Goal: Task Accomplishment & Management: Complete application form

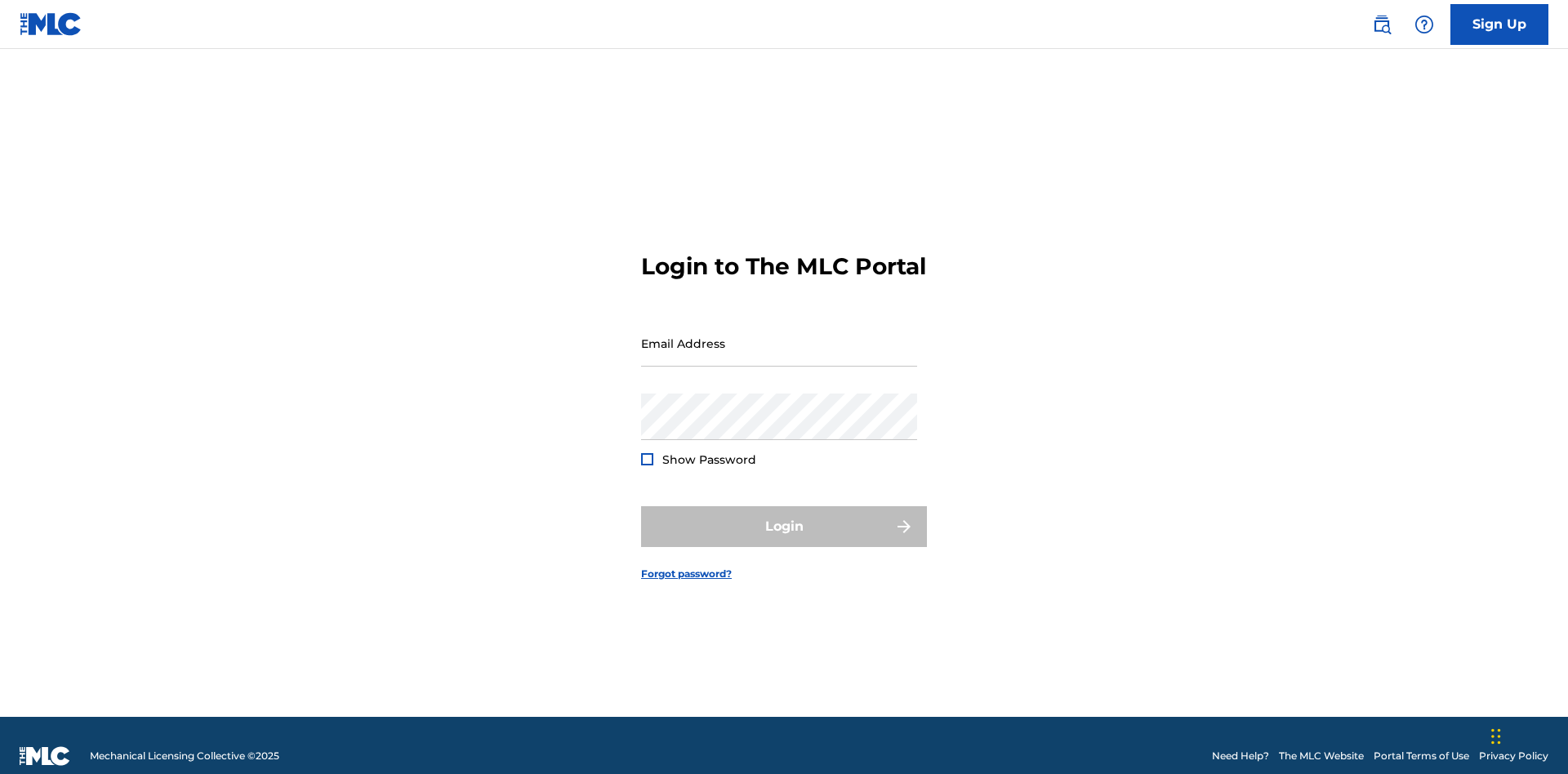
scroll to position [21, 0]
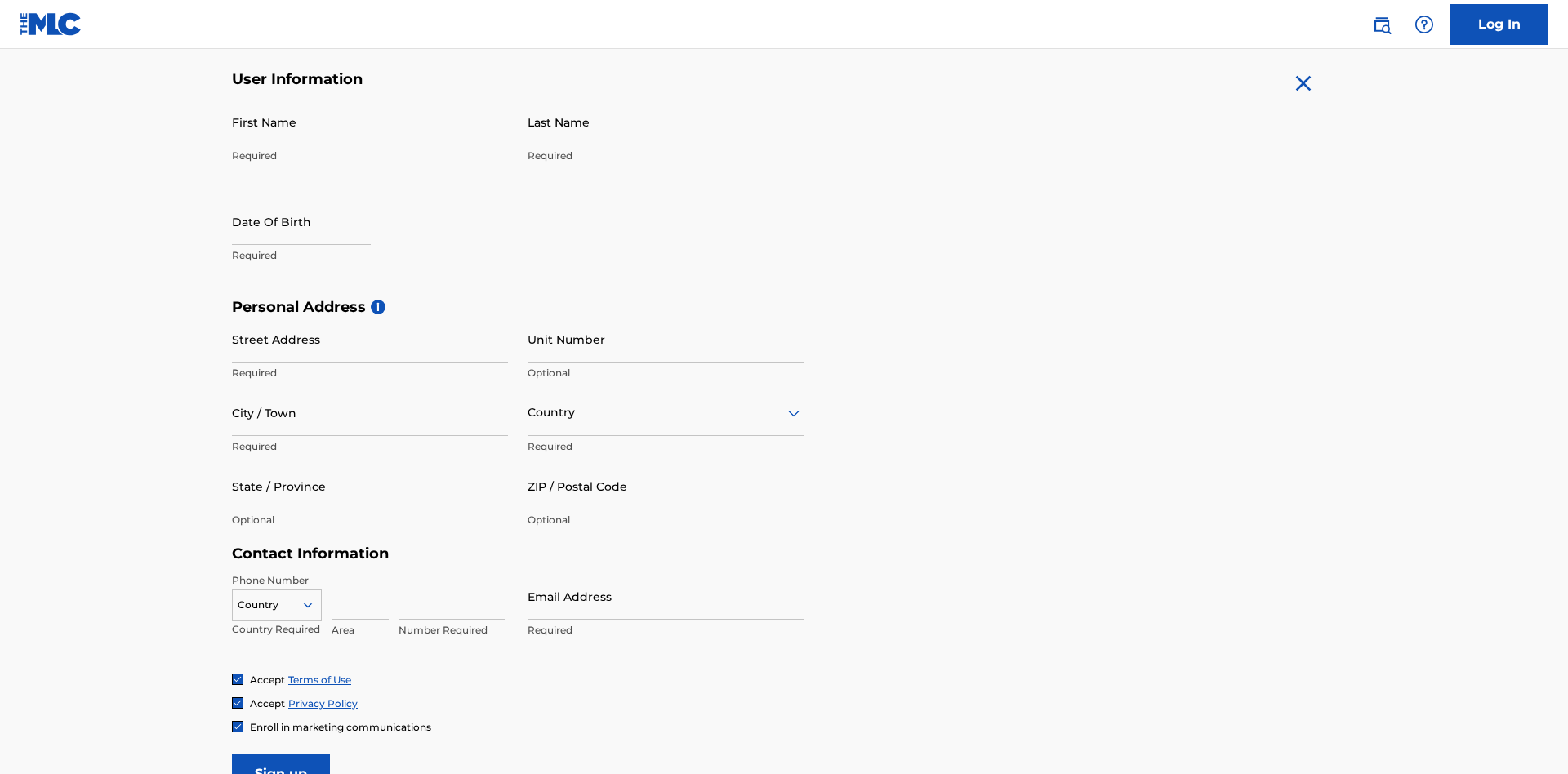
click at [370, 122] on input "First Name" at bounding box center [370, 122] width 276 height 46
type input "Nicole"
click at [666, 122] on input "Last Name" at bounding box center [665, 122] width 276 height 46
type input "Ribble"
click at [314, 198] on input "text" at bounding box center [301, 222] width 138 height 46
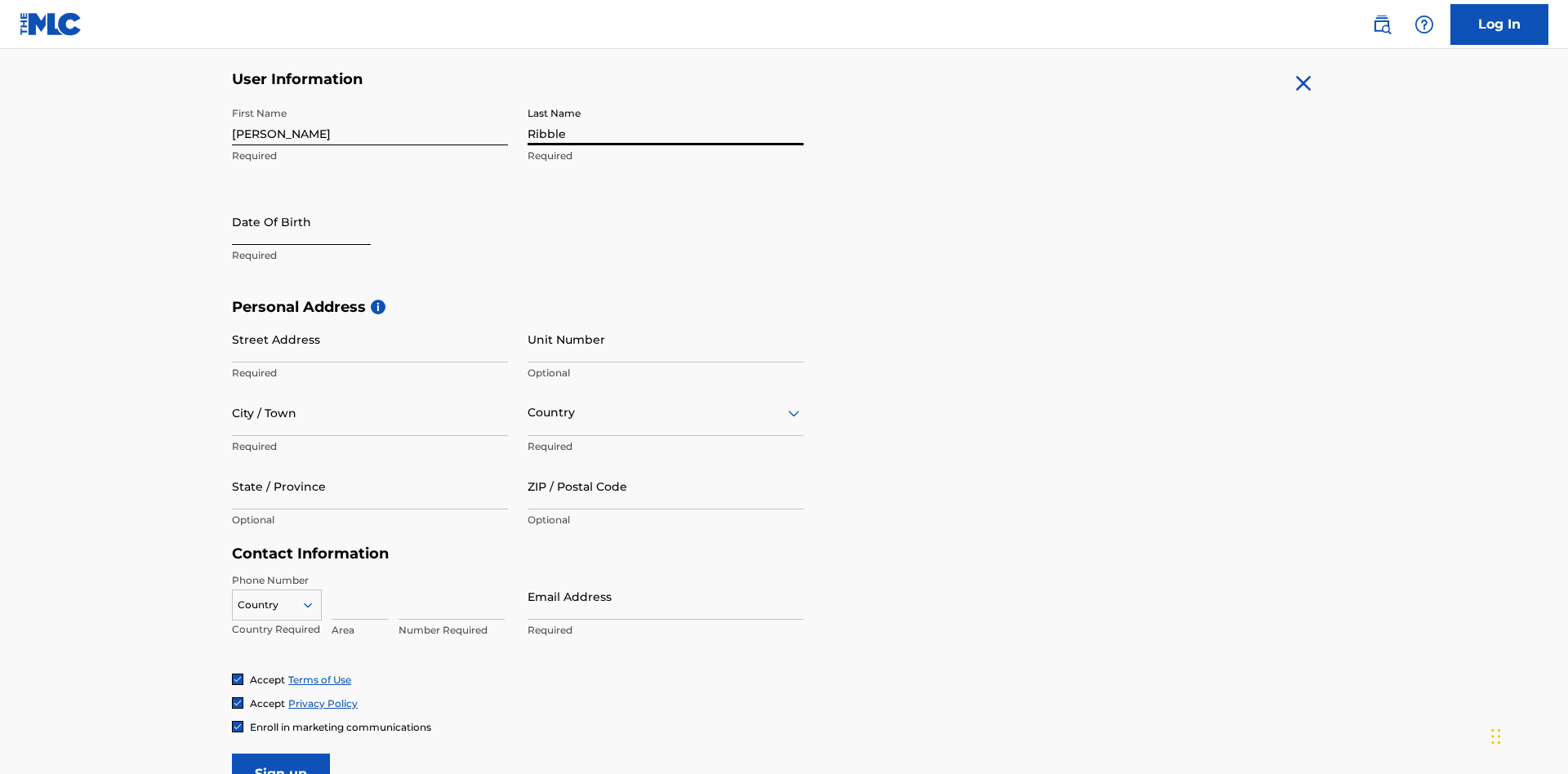
select select "8"
select select "2025"
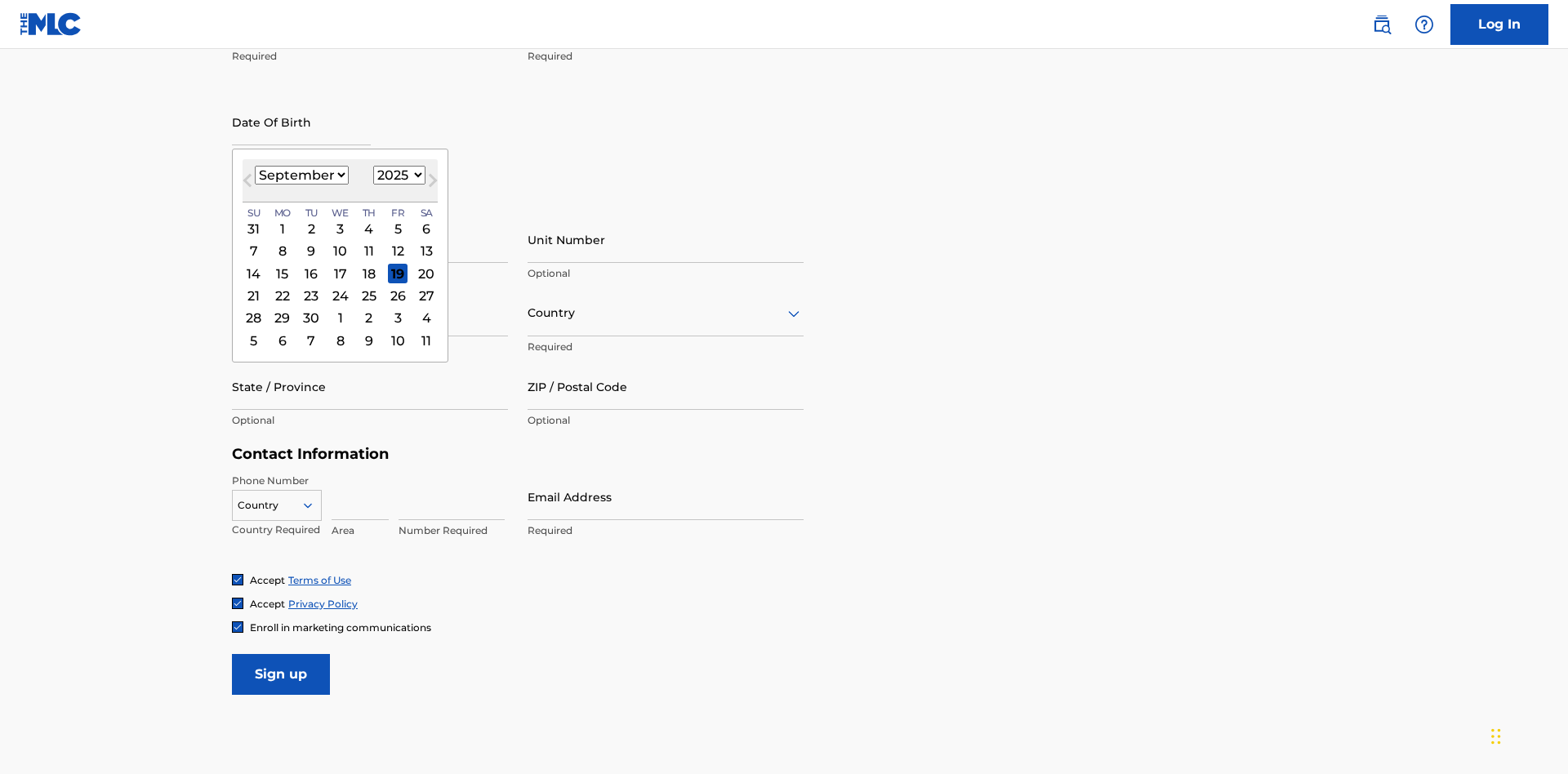
click at [300, 175] on select "January February March April May June July August September October November De…" at bounding box center [301, 175] width 94 height 19
select select "0"
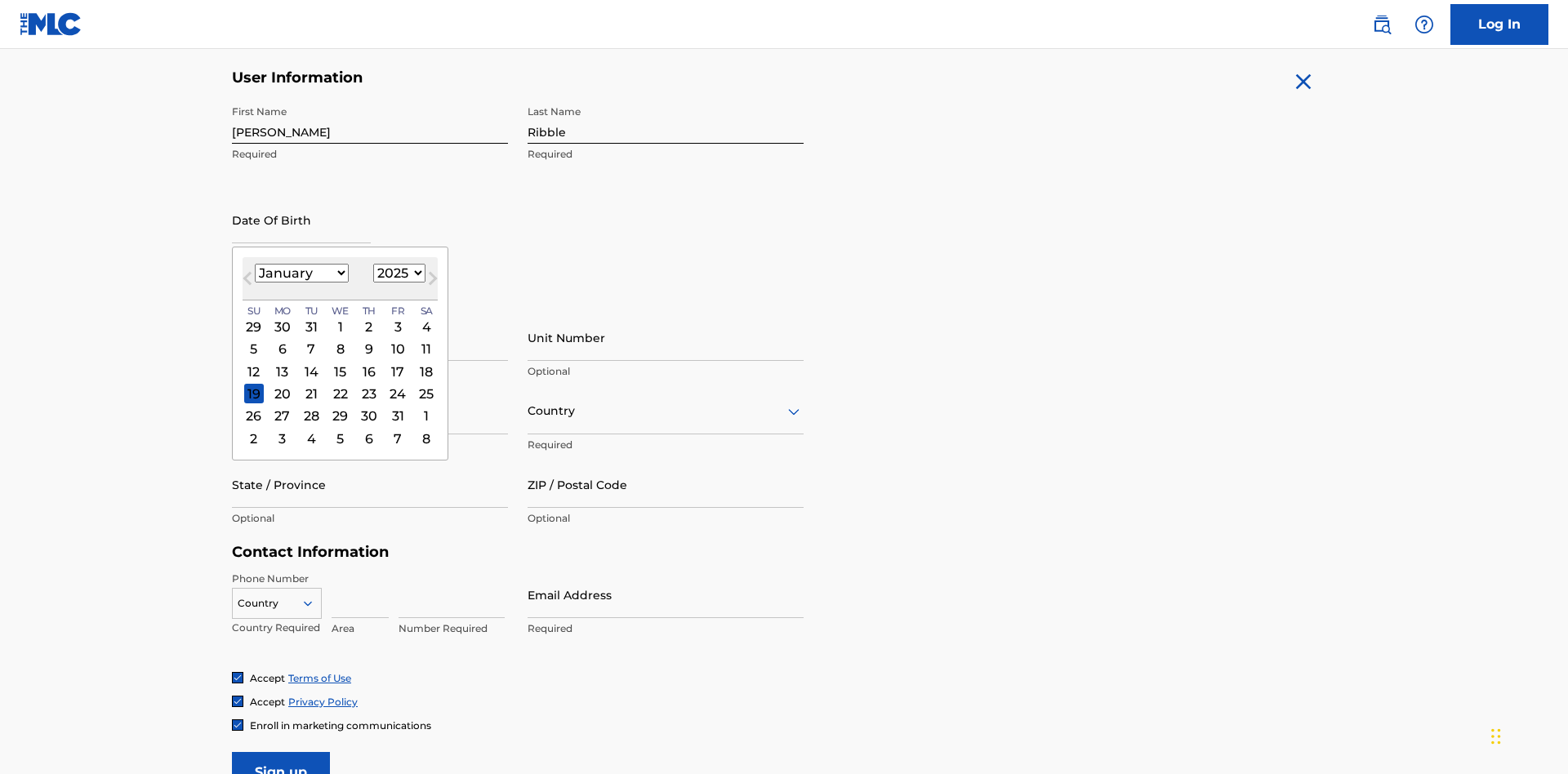
click at [397, 273] on select "1900 1901 1902 1903 1904 1905 1906 1907 1908 1909 1910 1911 1912 1913 1914 1915…" at bounding box center [399, 273] width 52 height 19
select select "1985"
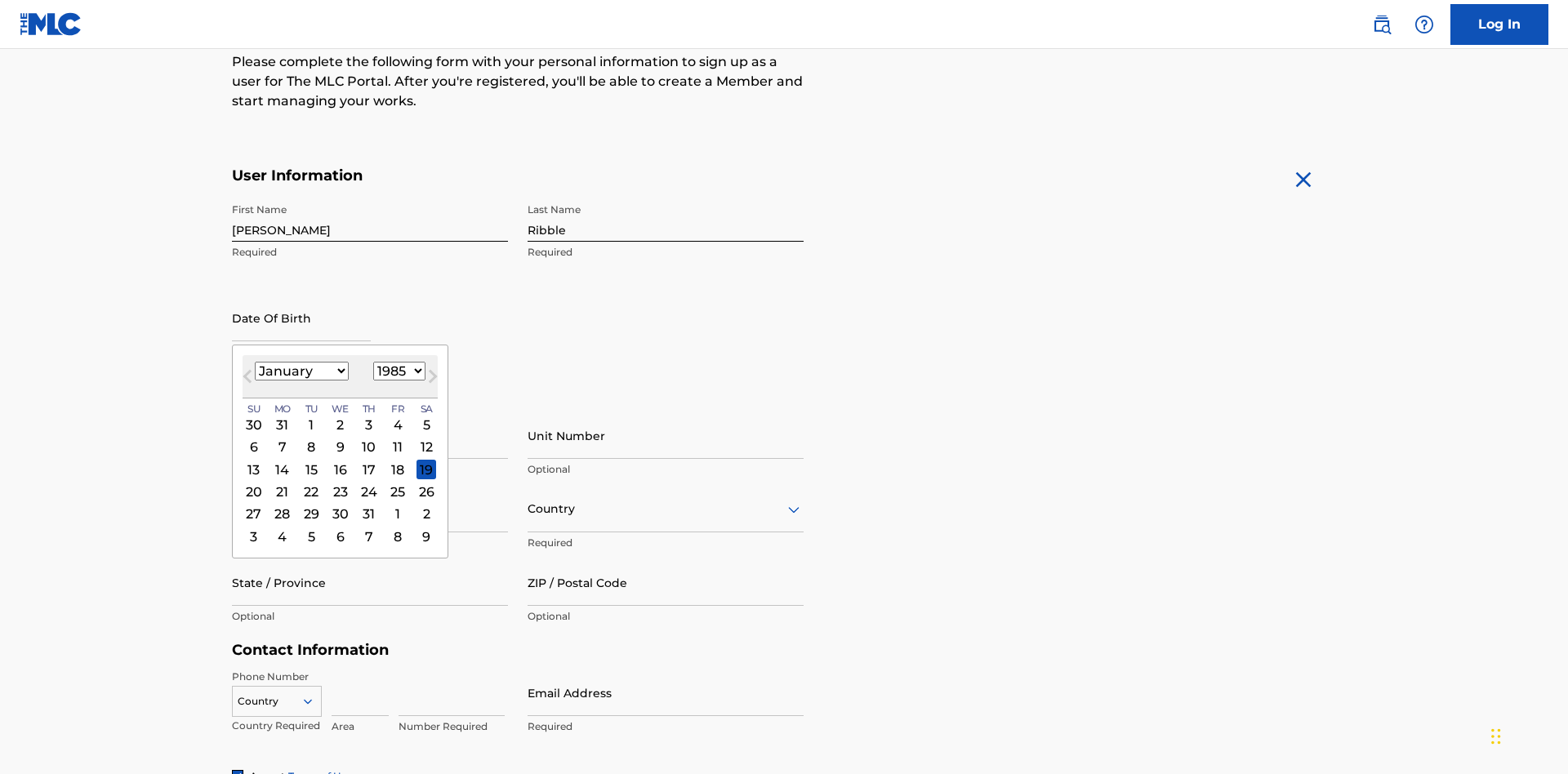
click at [397, 371] on select "1900 1901 1902 1903 1904 1905 1906 1907 1908 1909 1910 1911 1912 1913 1914 1915…" at bounding box center [399, 371] width 52 height 19
click at [310, 438] on div "8" at bounding box center [311, 448] width 20 height 20
type input "January 8 1985"
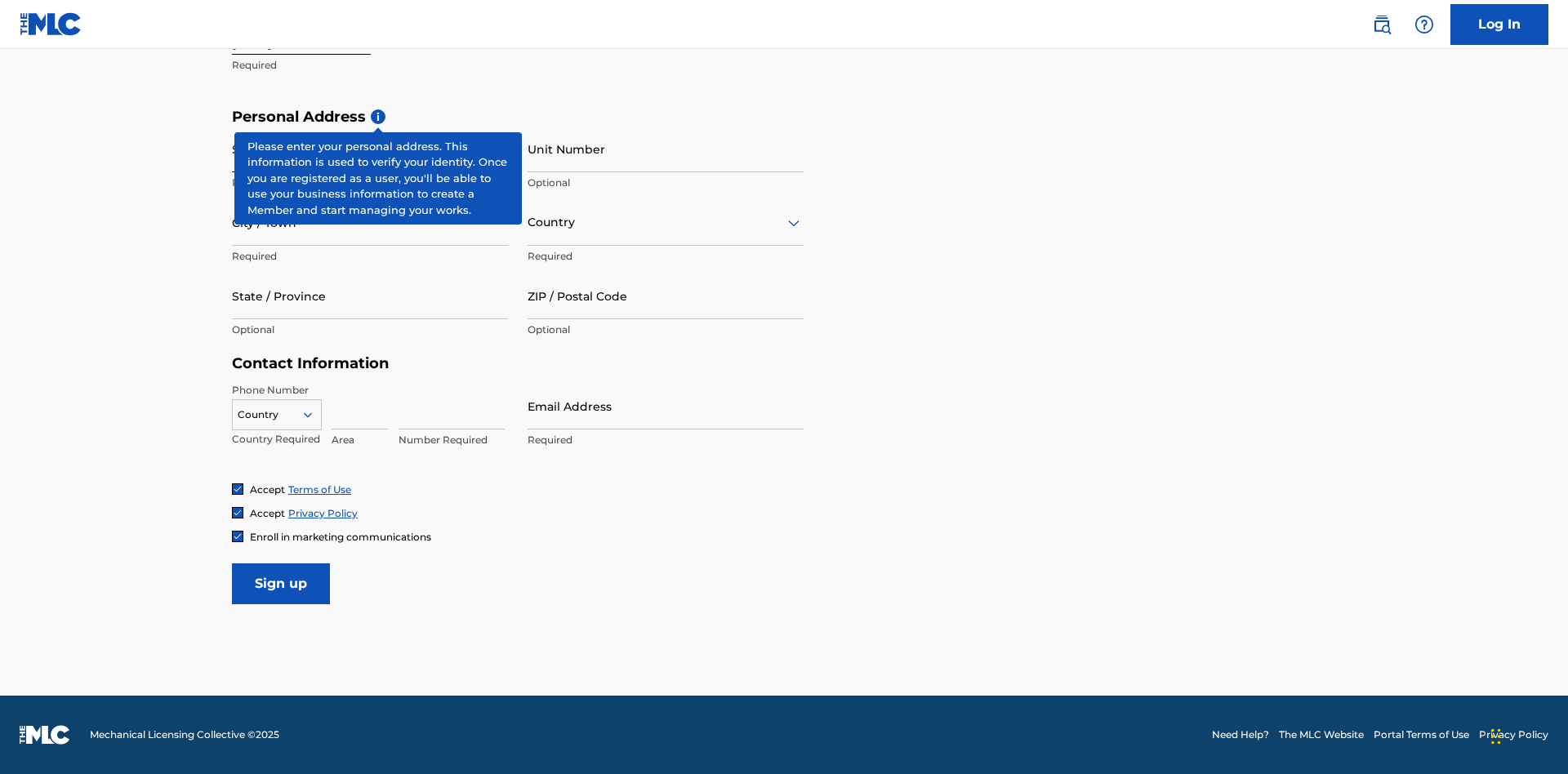
click at [370, 148] on input "Street Address" at bounding box center [370, 149] width 276 height 46
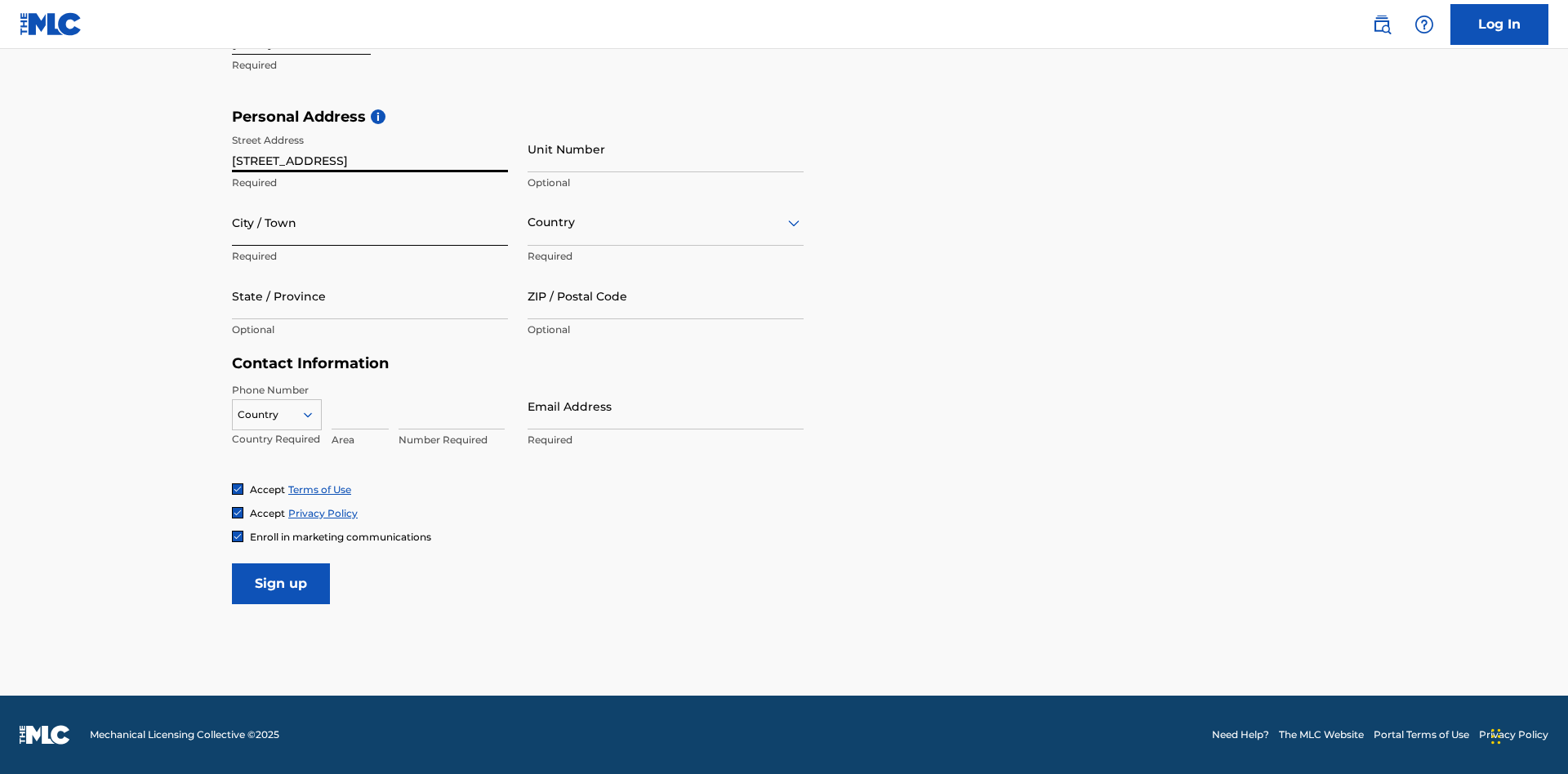
type input "9909 Elks Run Rd"
click at [370, 223] on input "City / Town" at bounding box center [370, 223] width 276 height 46
type input "Roseville"
click at [528, 223] on input "text" at bounding box center [529, 222] width 4 height 17
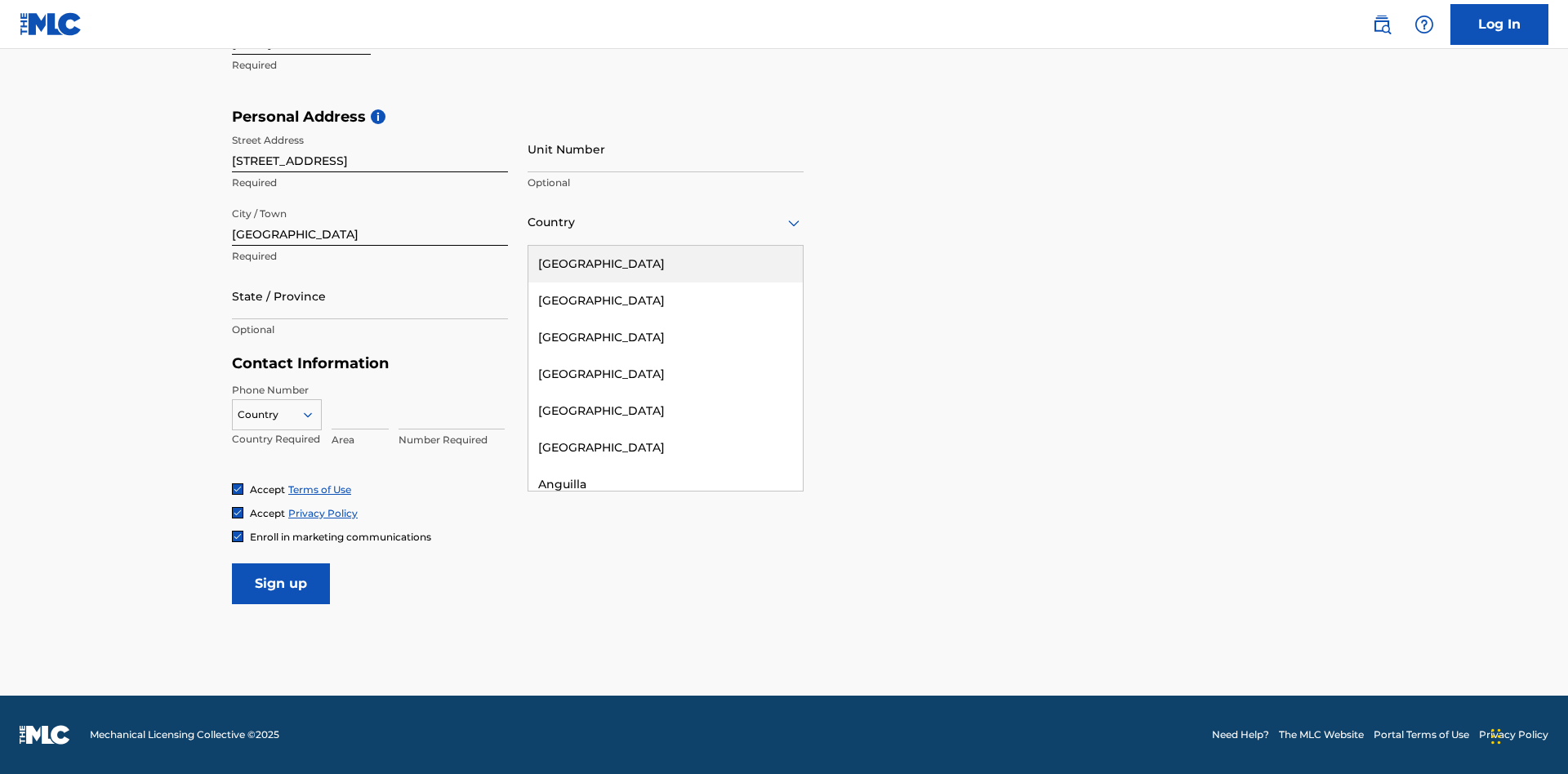
click at [666, 264] on div "United States" at bounding box center [665, 264] width 274 height 37
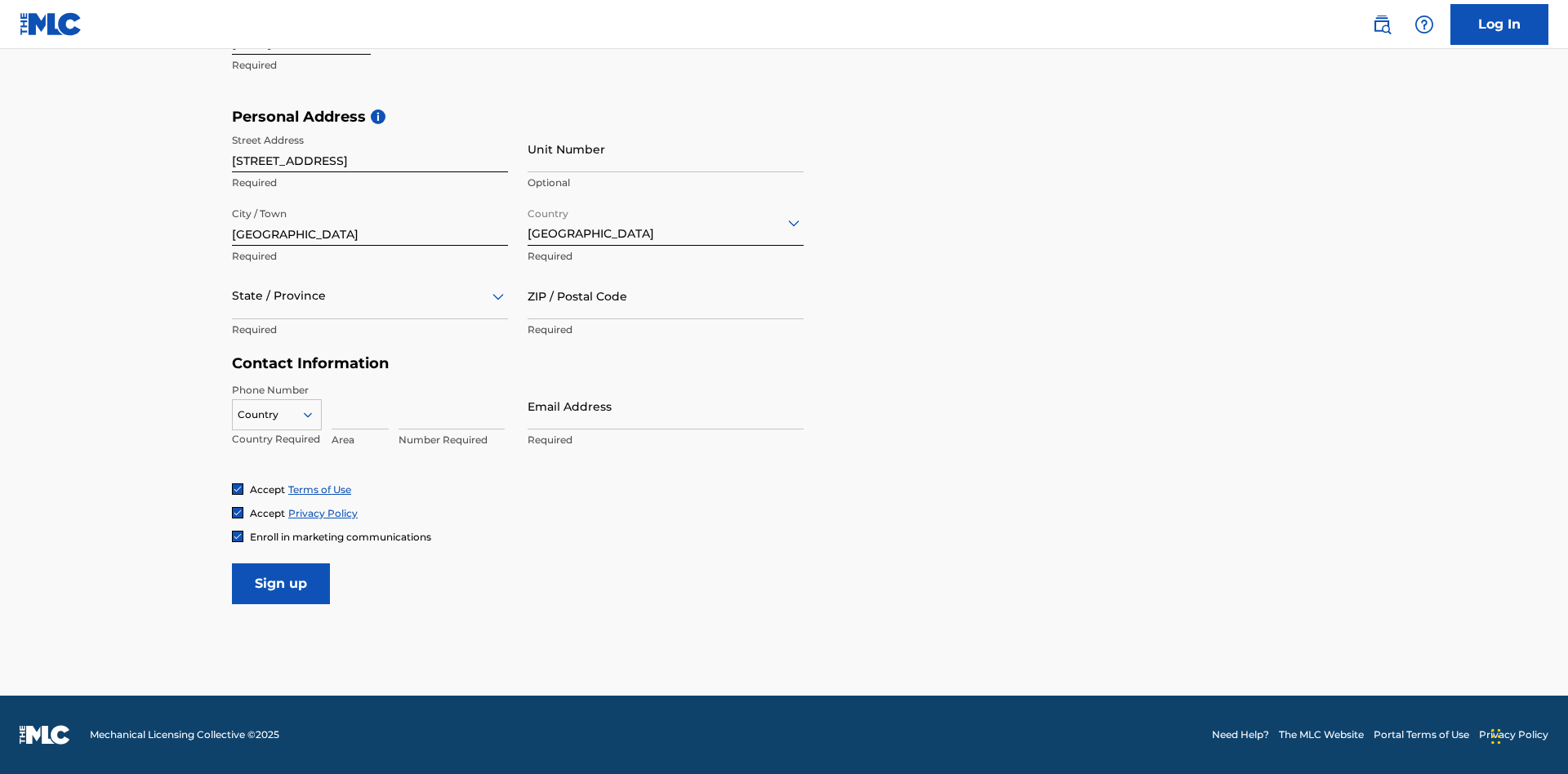
click at [370, 296] on div at bounding box center [370, 296] width 276 height 21
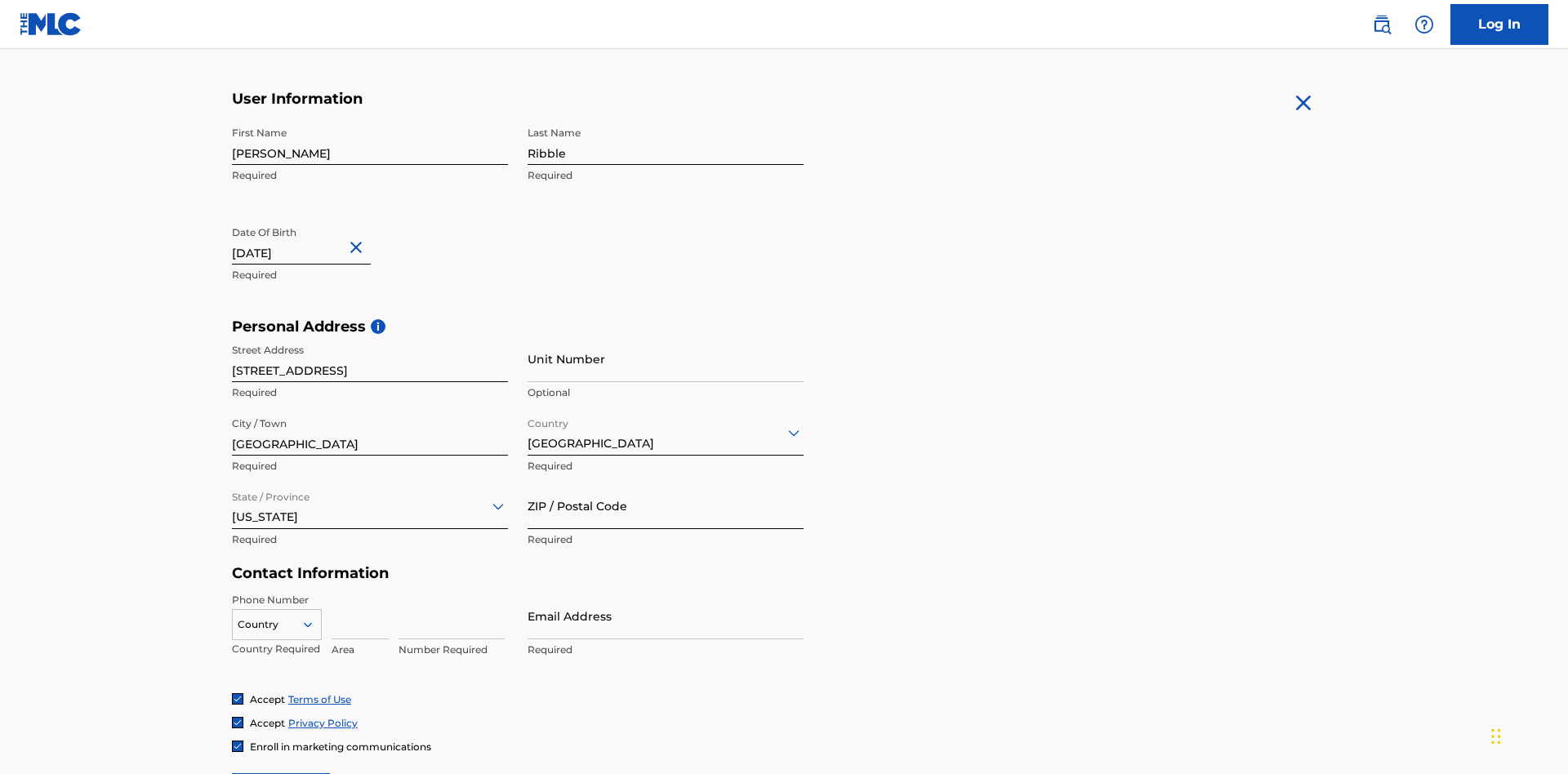
click at [666, 483] on input "ZIP / Postal Code" at bounding box center [665, 506] width 276 height 46
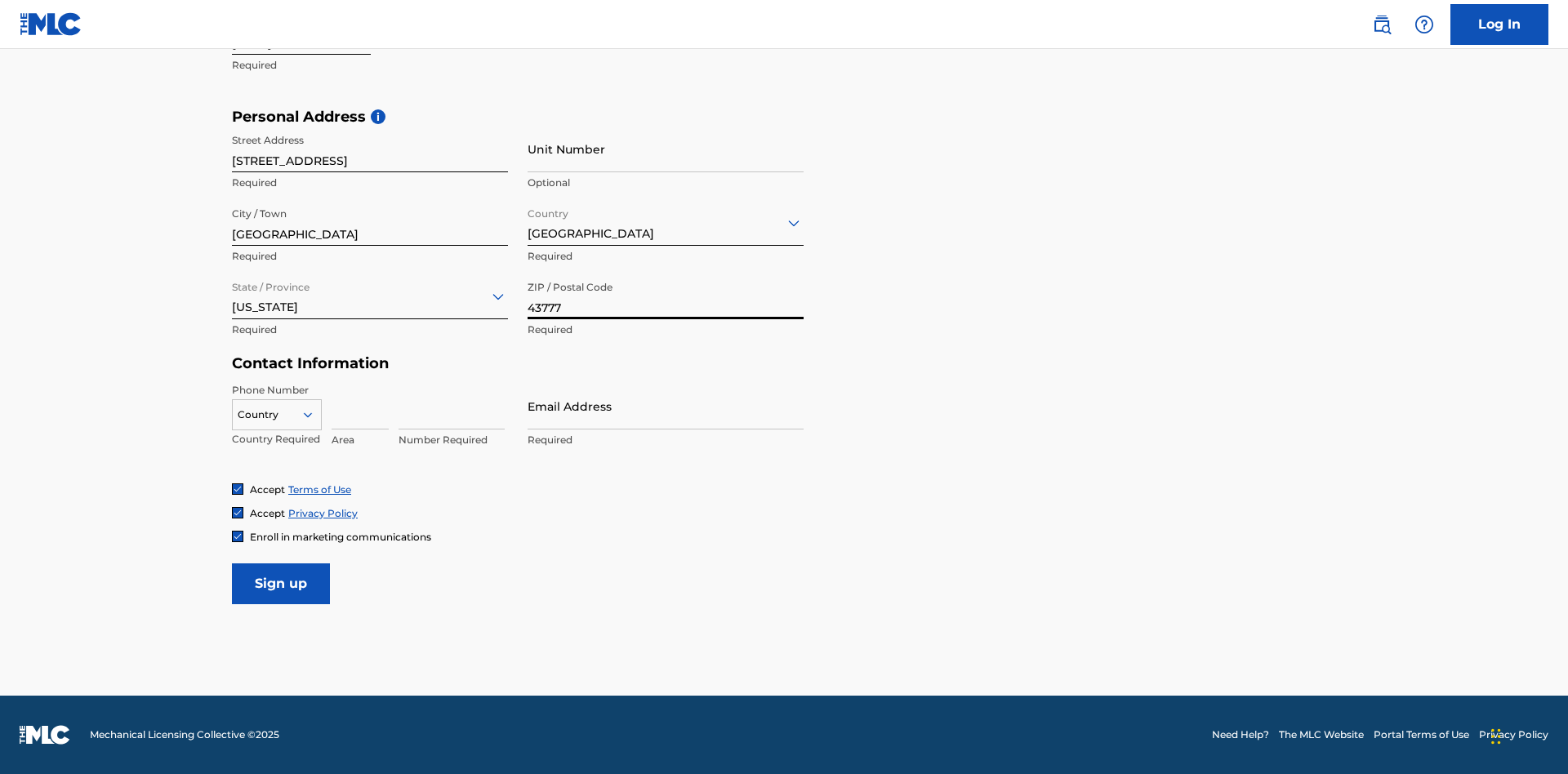
type input "43777"
click at [314, 414] on icon at bounding box center [307, 415] width 14 height 14
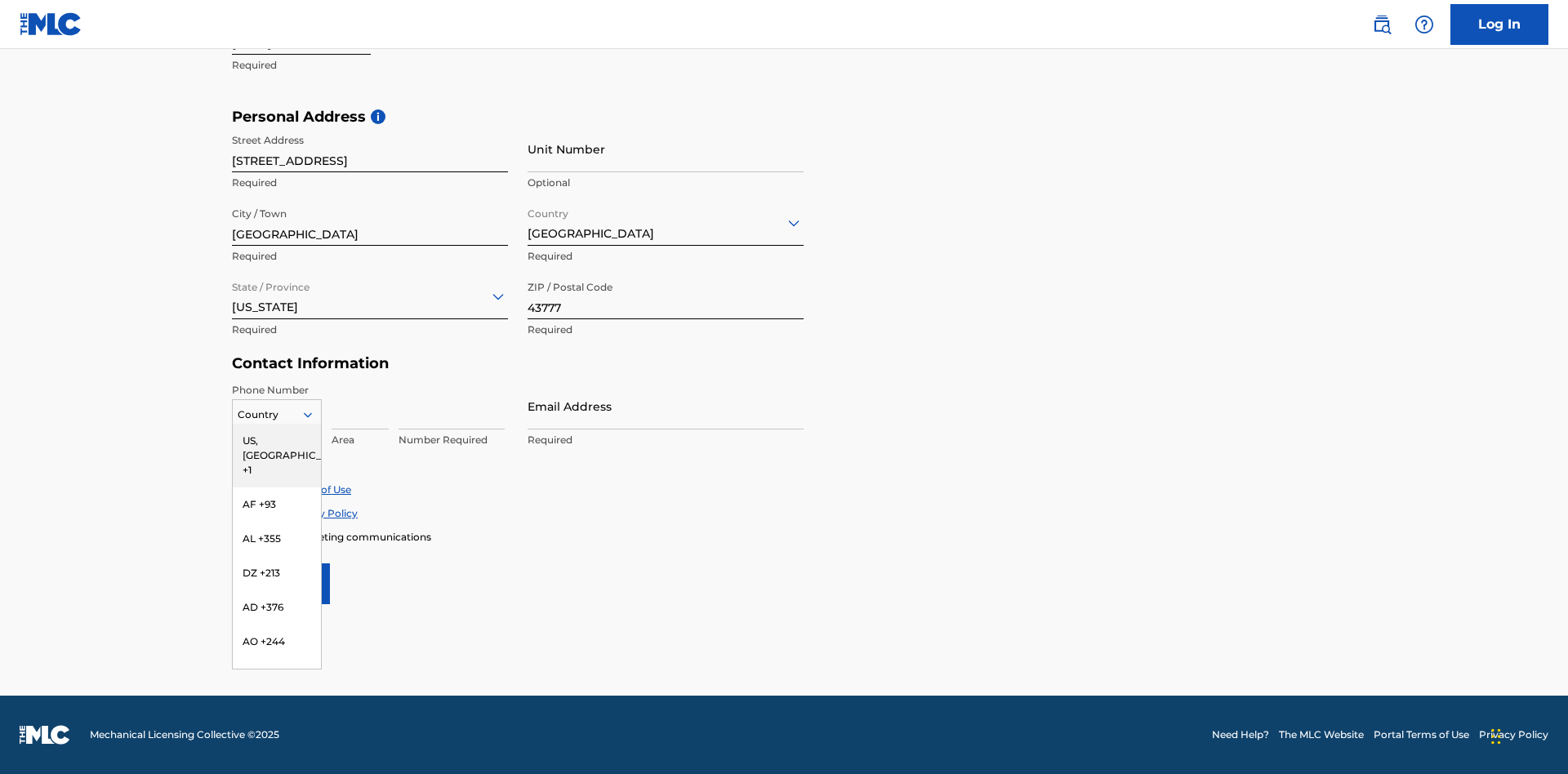
click at [277, 441] on div "US, CA +1" at bounding box center [276, 455] width 88 height 63
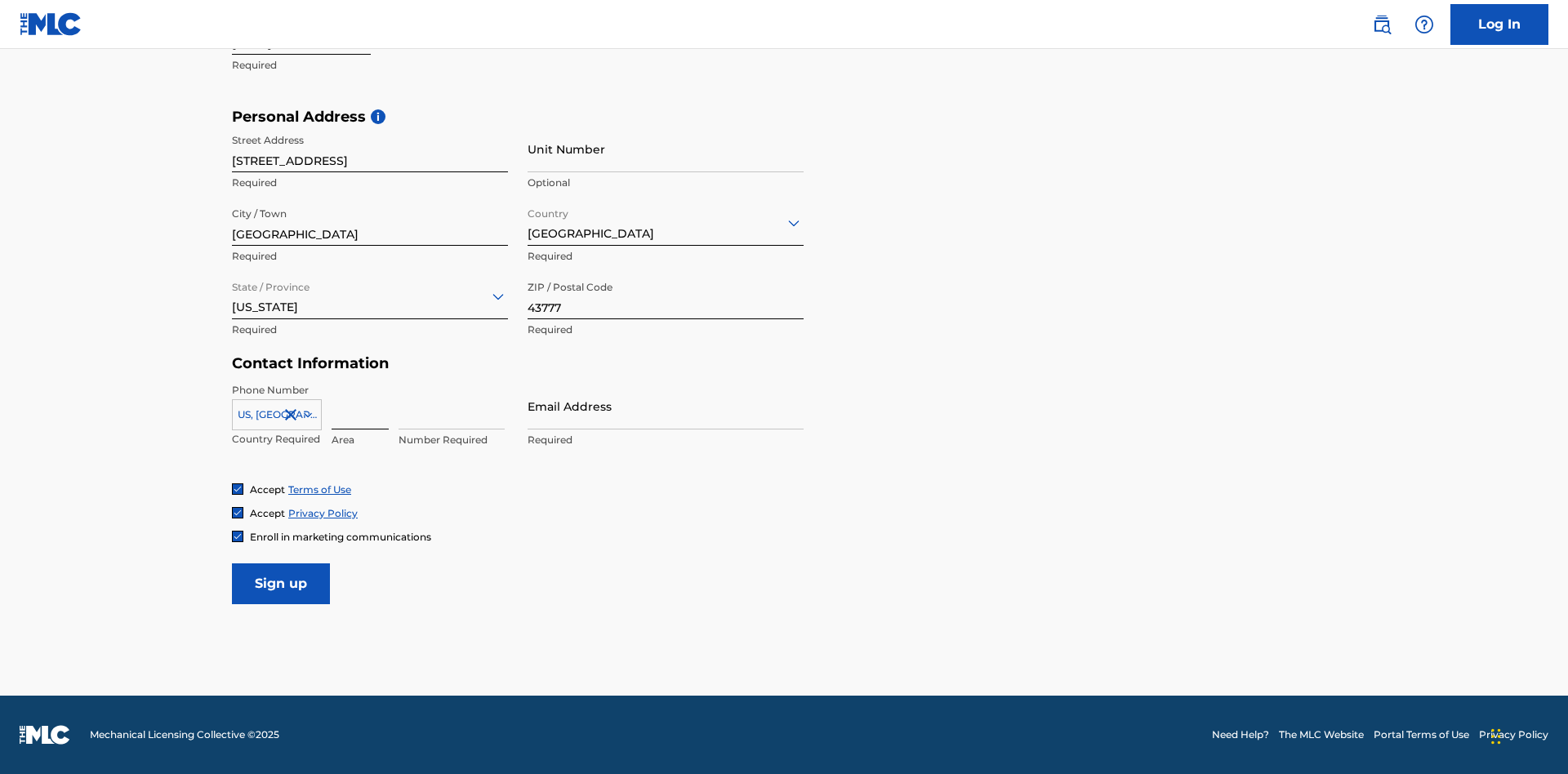
click at [360, 406] on input at bounding box center [360, 407] width 57 height 46
type input "740"
click at [451, 406] on input at bounding box center [451, 407] width 106 height 46
type input "8086351"
click at [666, 406] on input "Email Address" at bounding box center [665, 407] width 276 height 46
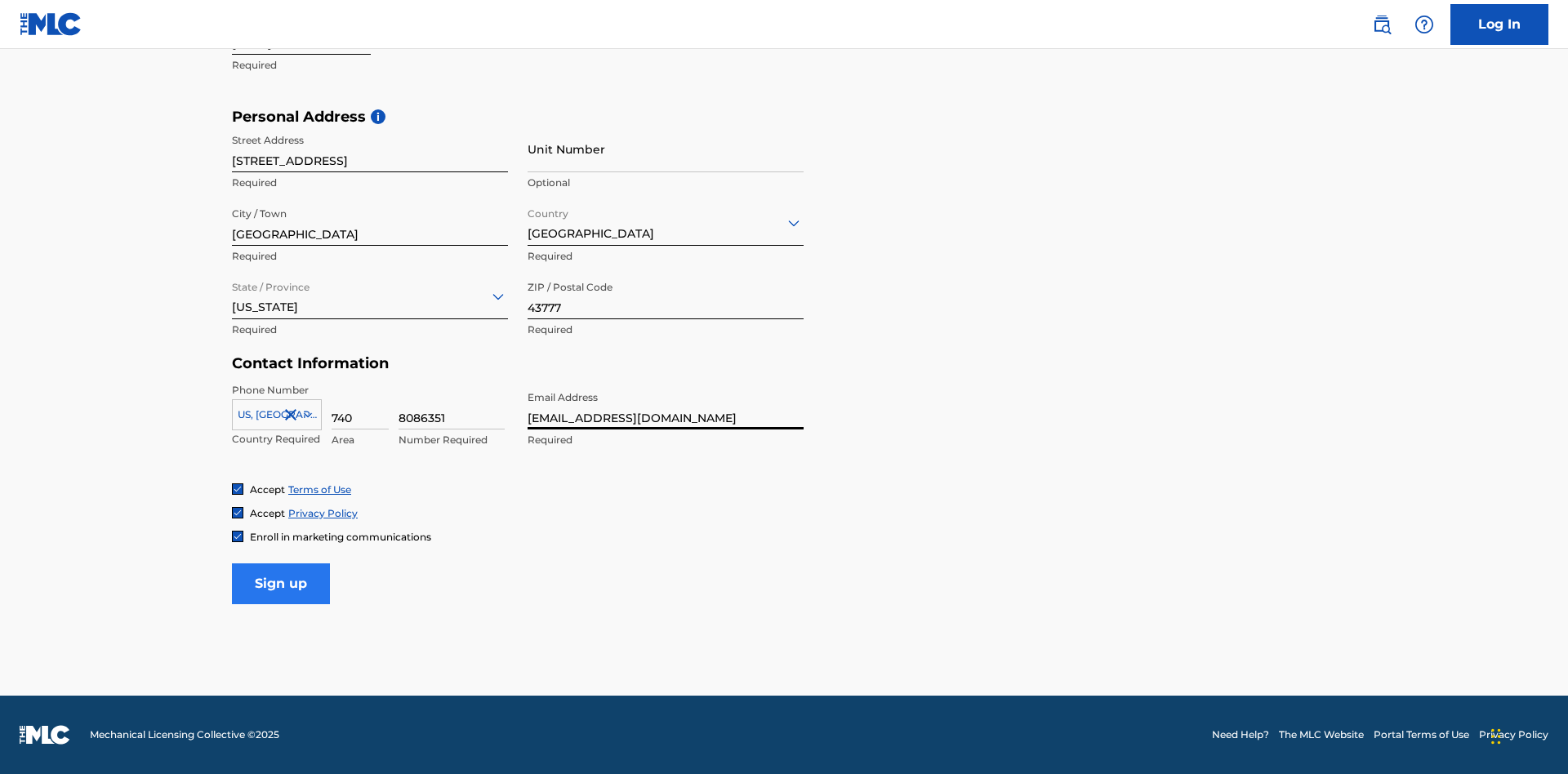
type input "[EMAIL_ADDRESS][DOMAIN_NAME]"
click at [281, 584] on input "Sign up" at bounding box center [281, 585] width 98 height 41
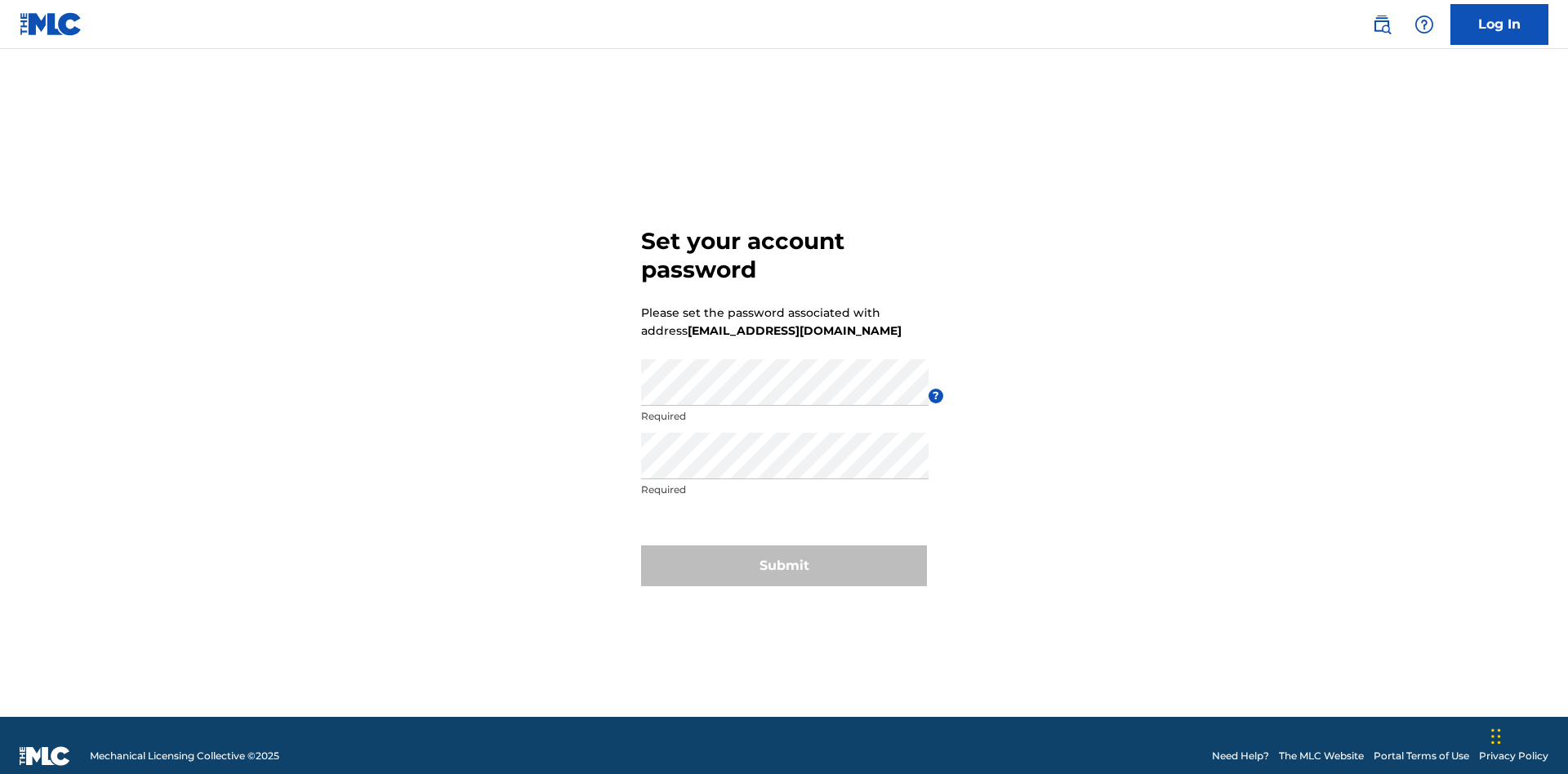
scroll to position [21, 0]
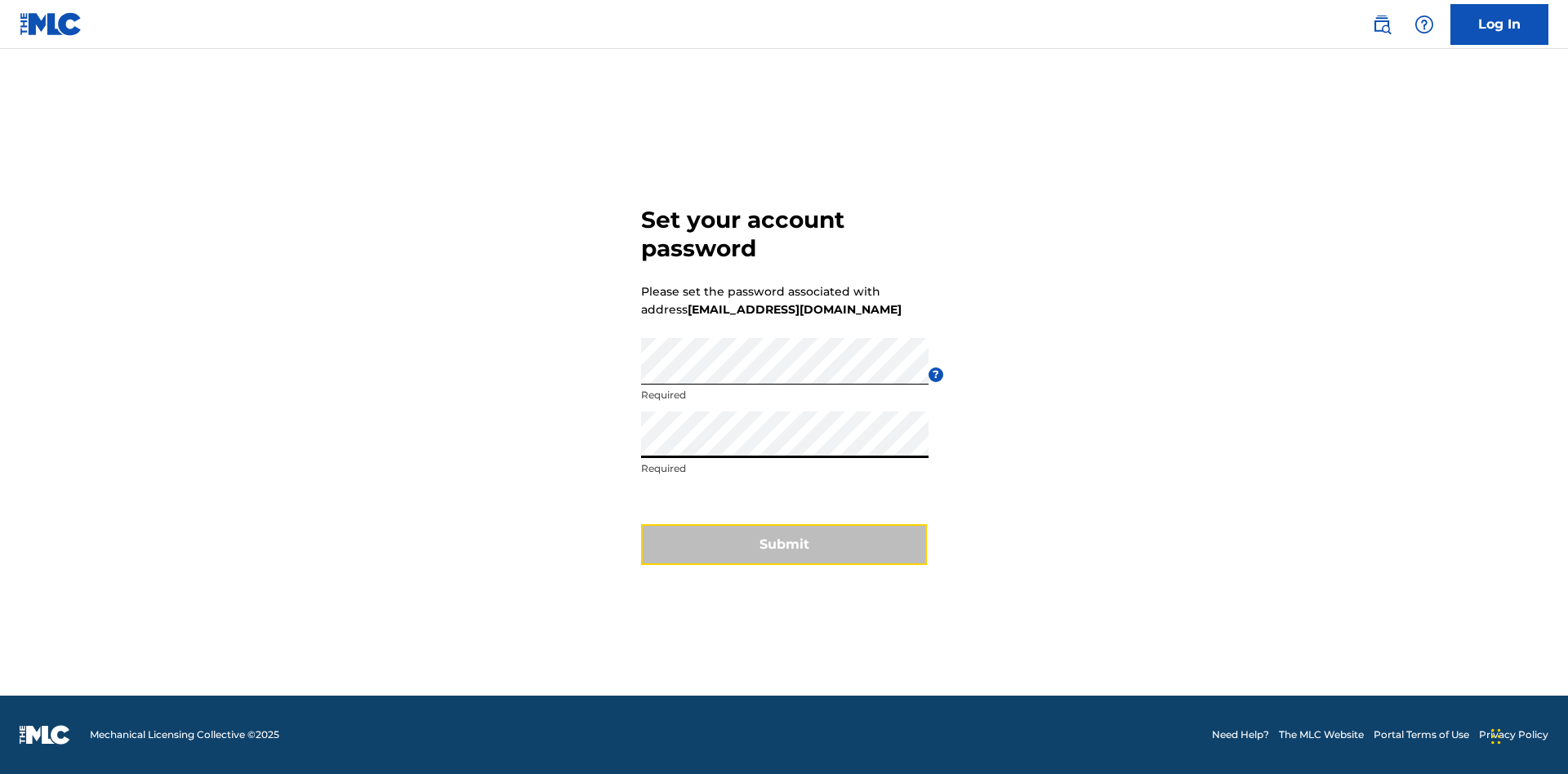
click at [784, 555] on button "Submit" at bounding box center [784, 545] width 286 height 41
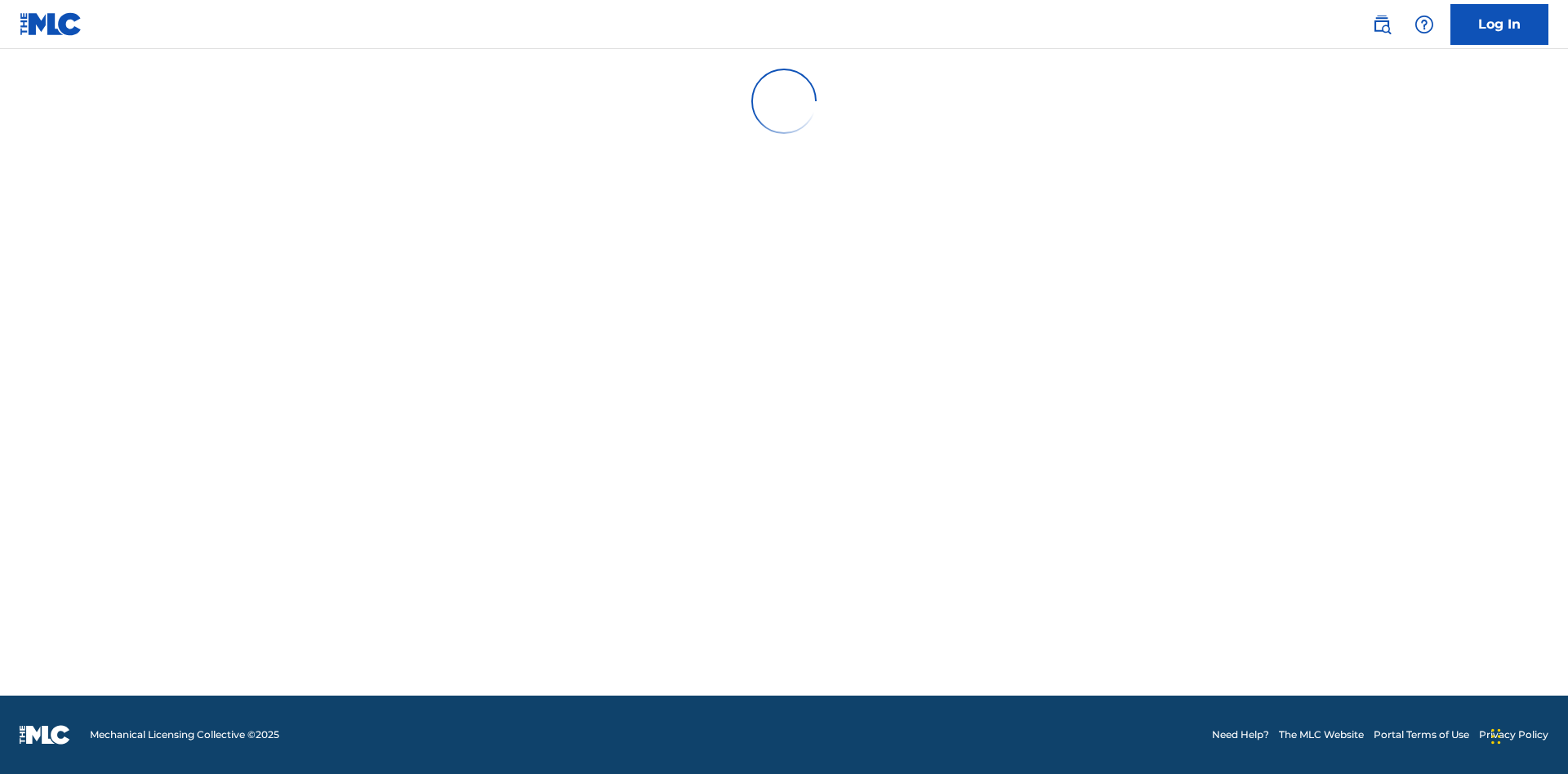
scroll to position [0, 0]
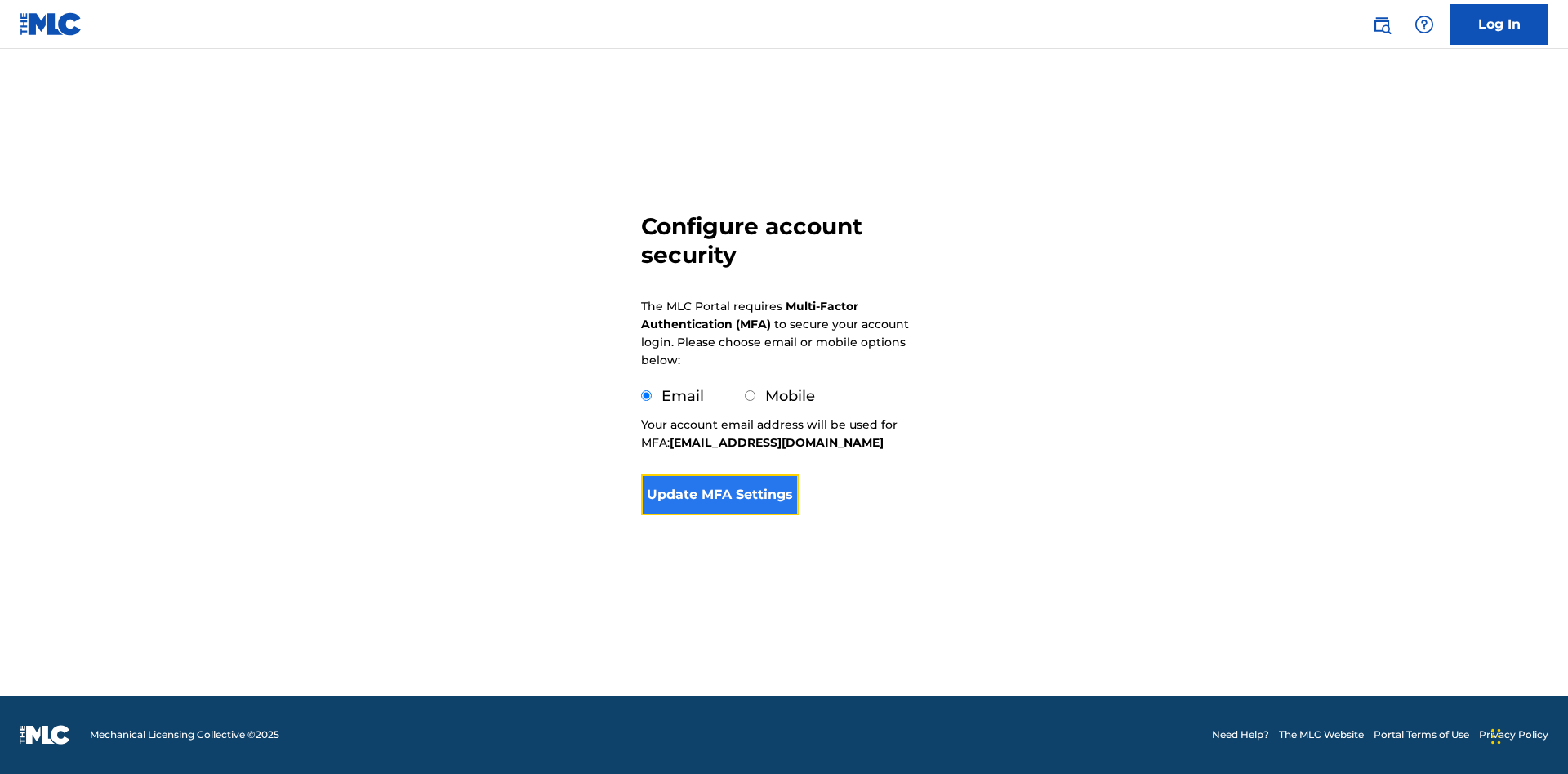
click at [719, 516] on button "Update MFA Settings" at bounding box center [719, 495] width 157 height 41
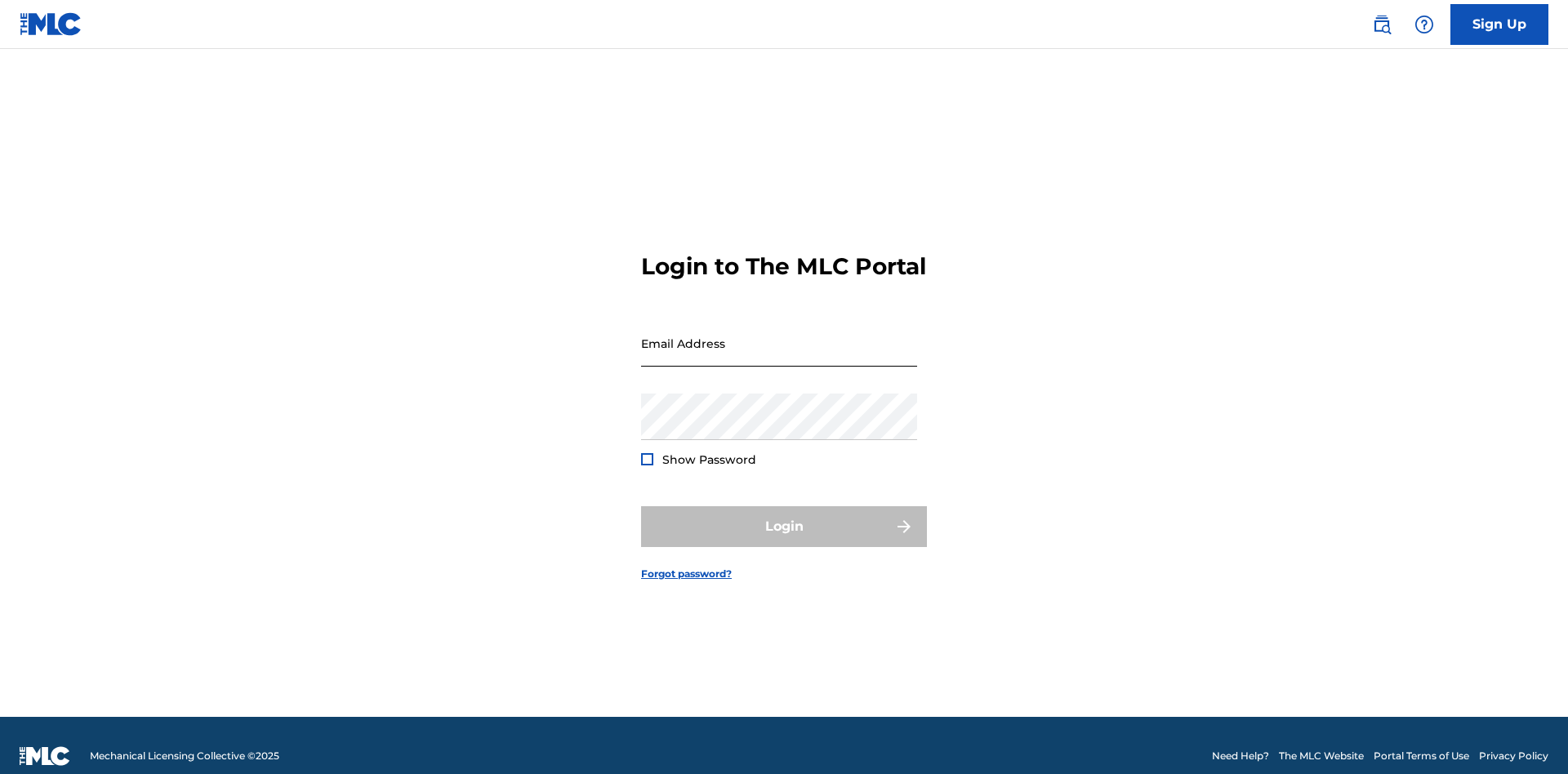
click at [779, 336] on input "Email Address" at bounding box center [778, 343] width 276 height 46
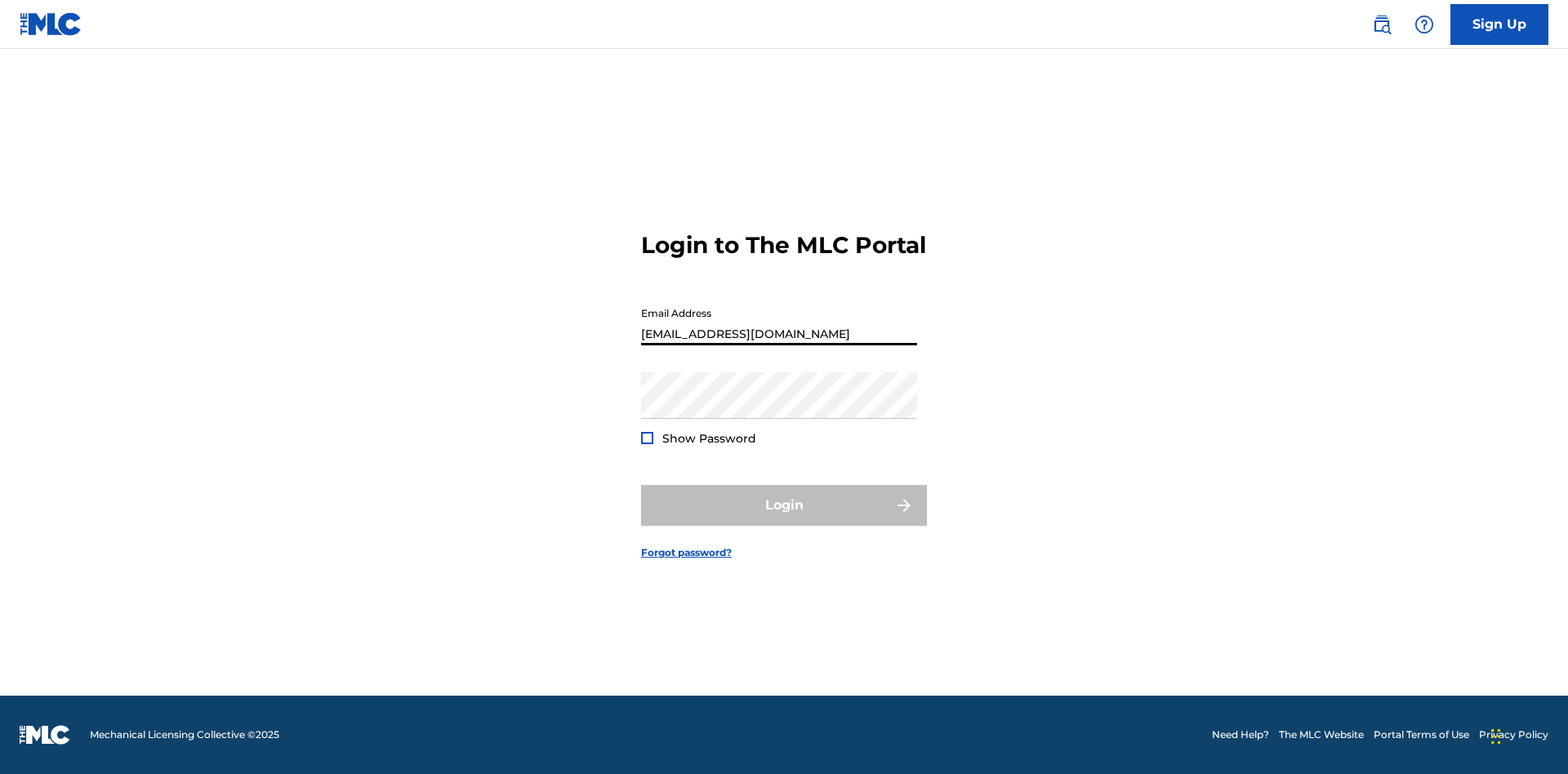
type input "1b94dc10-ba0b-4141-91ab-ece76e045596@mailslurp.biz"
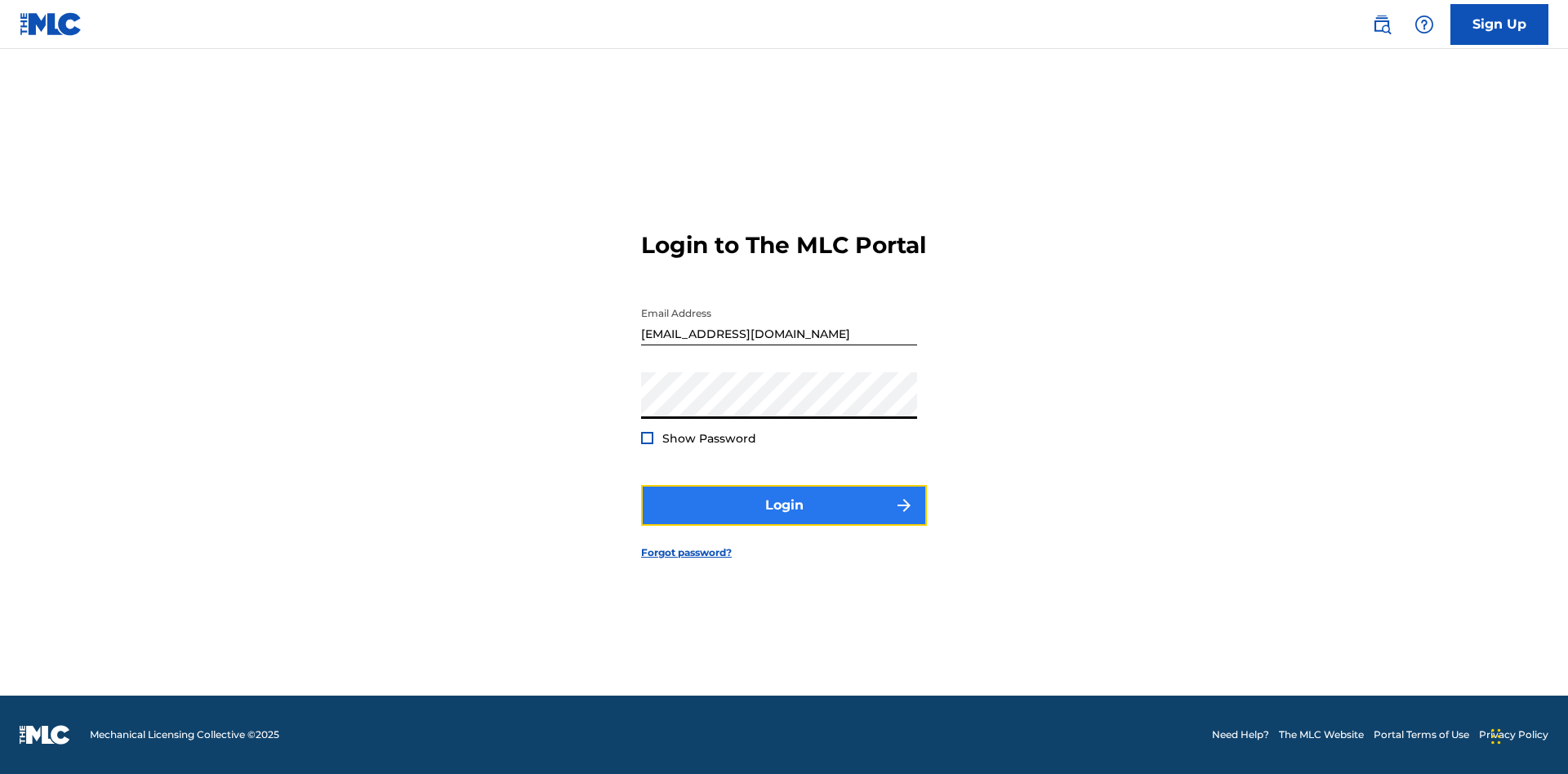
click at [784, 519] on button "Login" at bounding box center [784, 506] width 286 height 41
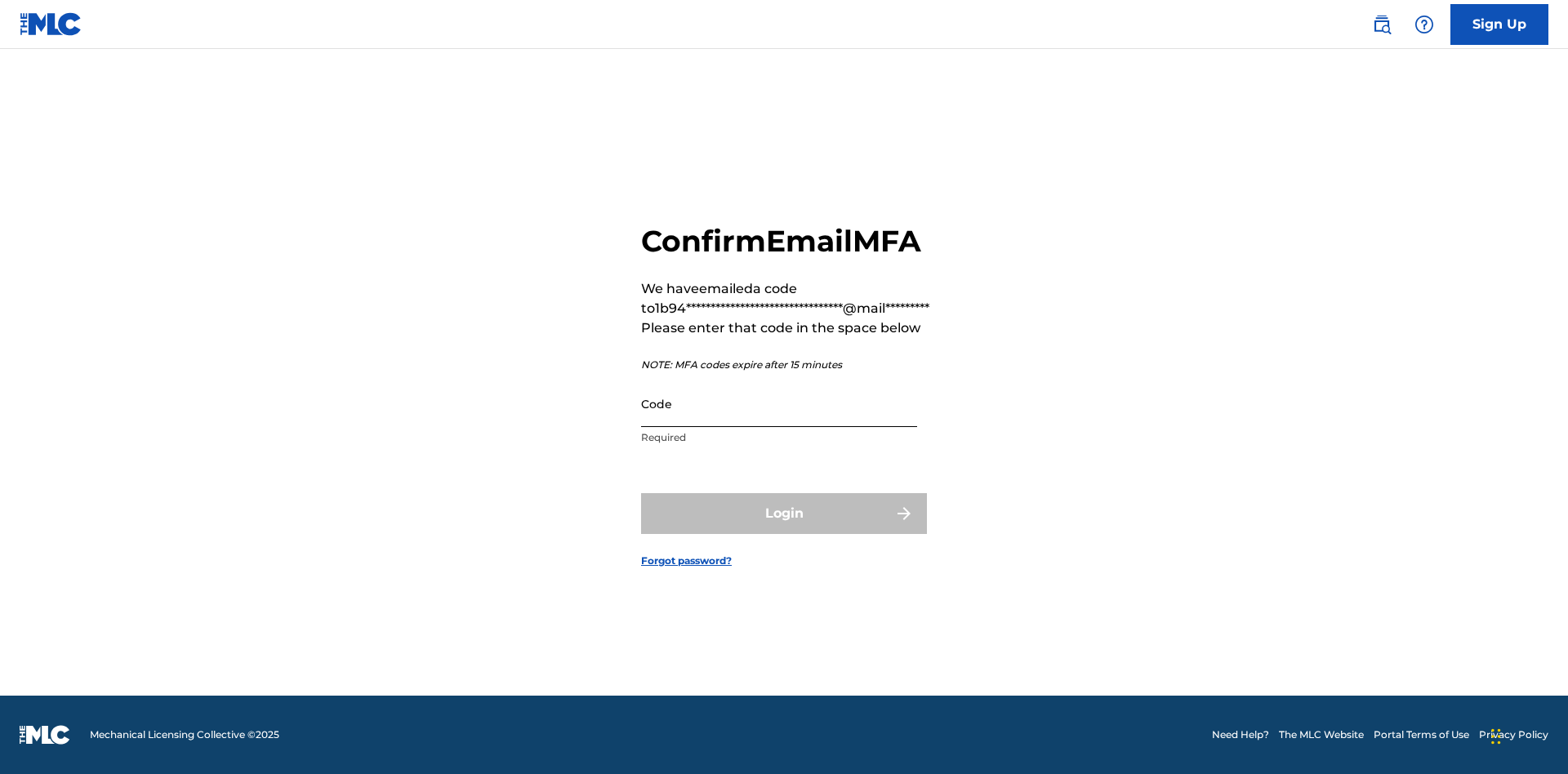
click at [779, 403] on input "Code" at bounding box center [778, 404] width 276 height 46
type input "740607"
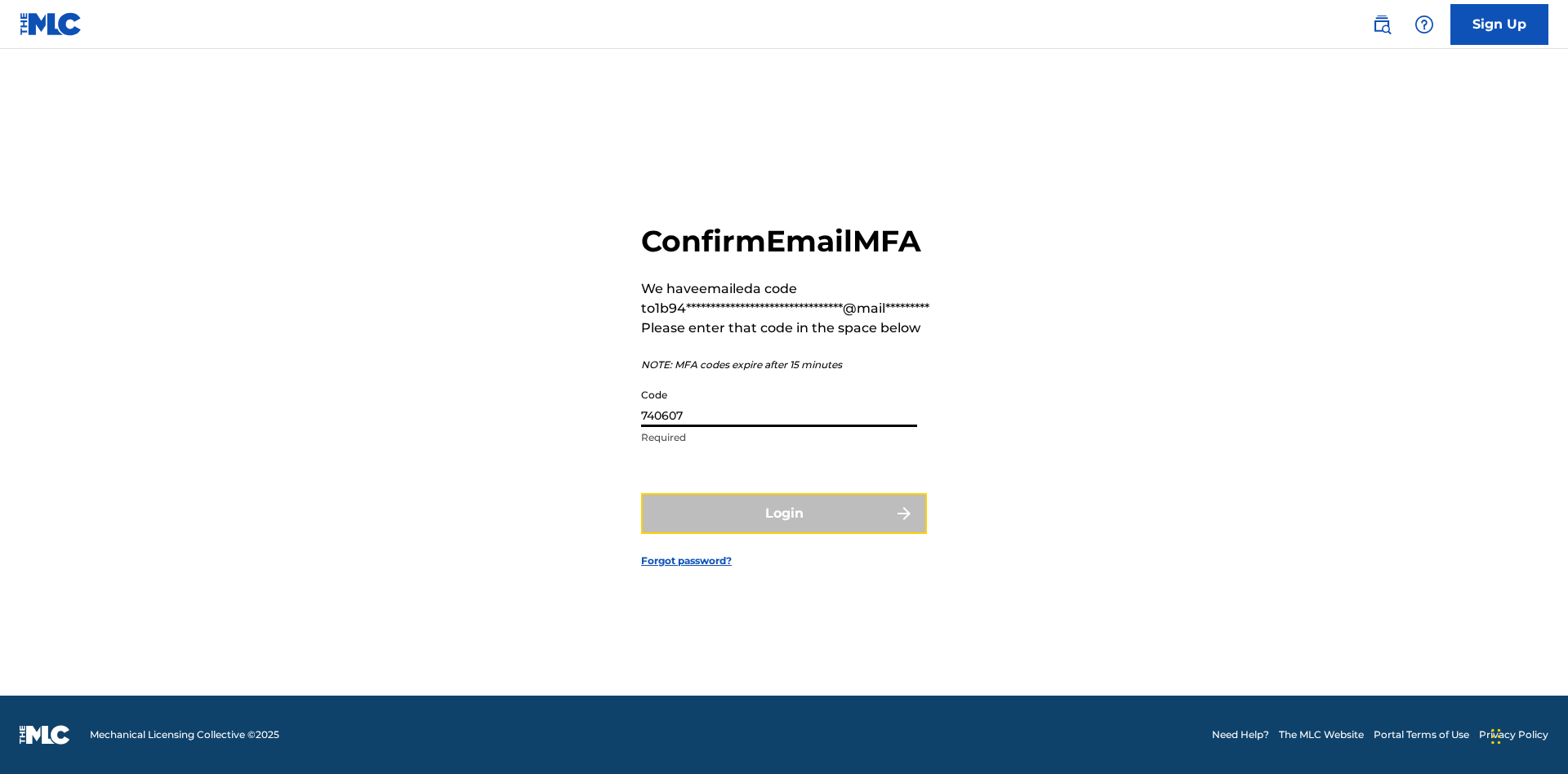
click at [784, 513] on button "Login" at bounding box center [784, 514] width 286 height 41
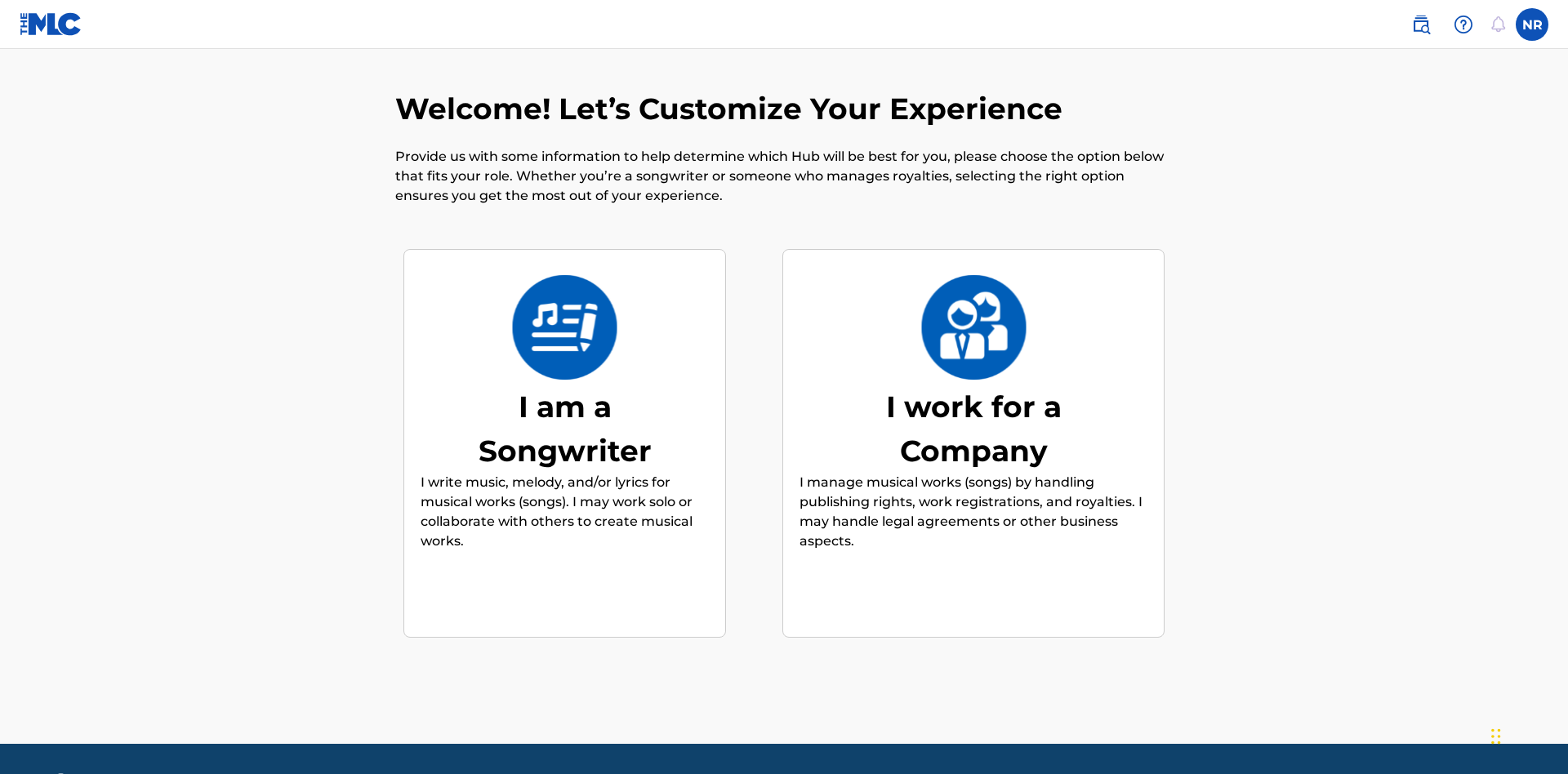
click at [564, 384] on div "I am a Songwriter" at bounding box center [565, 428] width 245 height 88
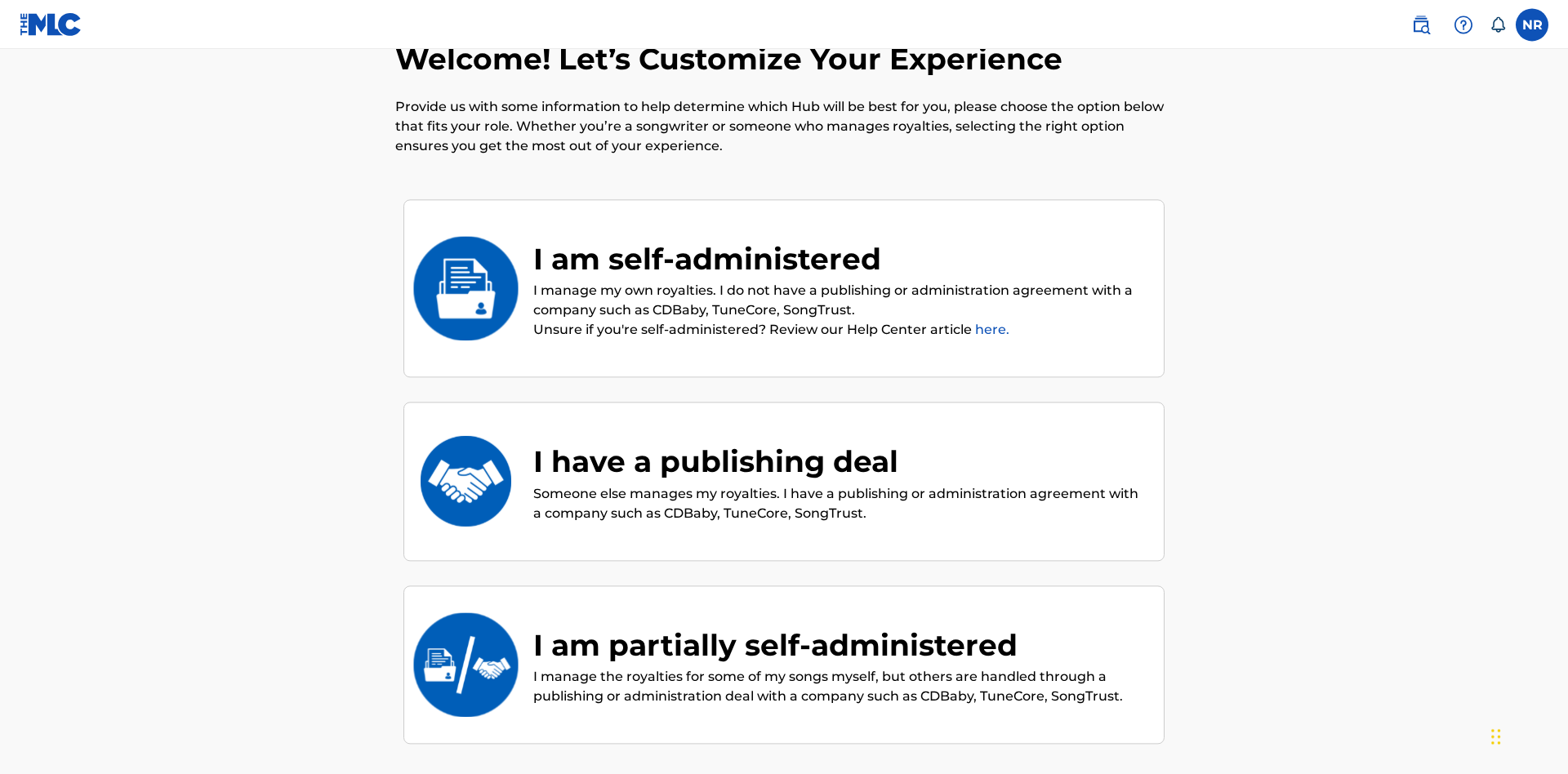
scroll to position [72, 0]
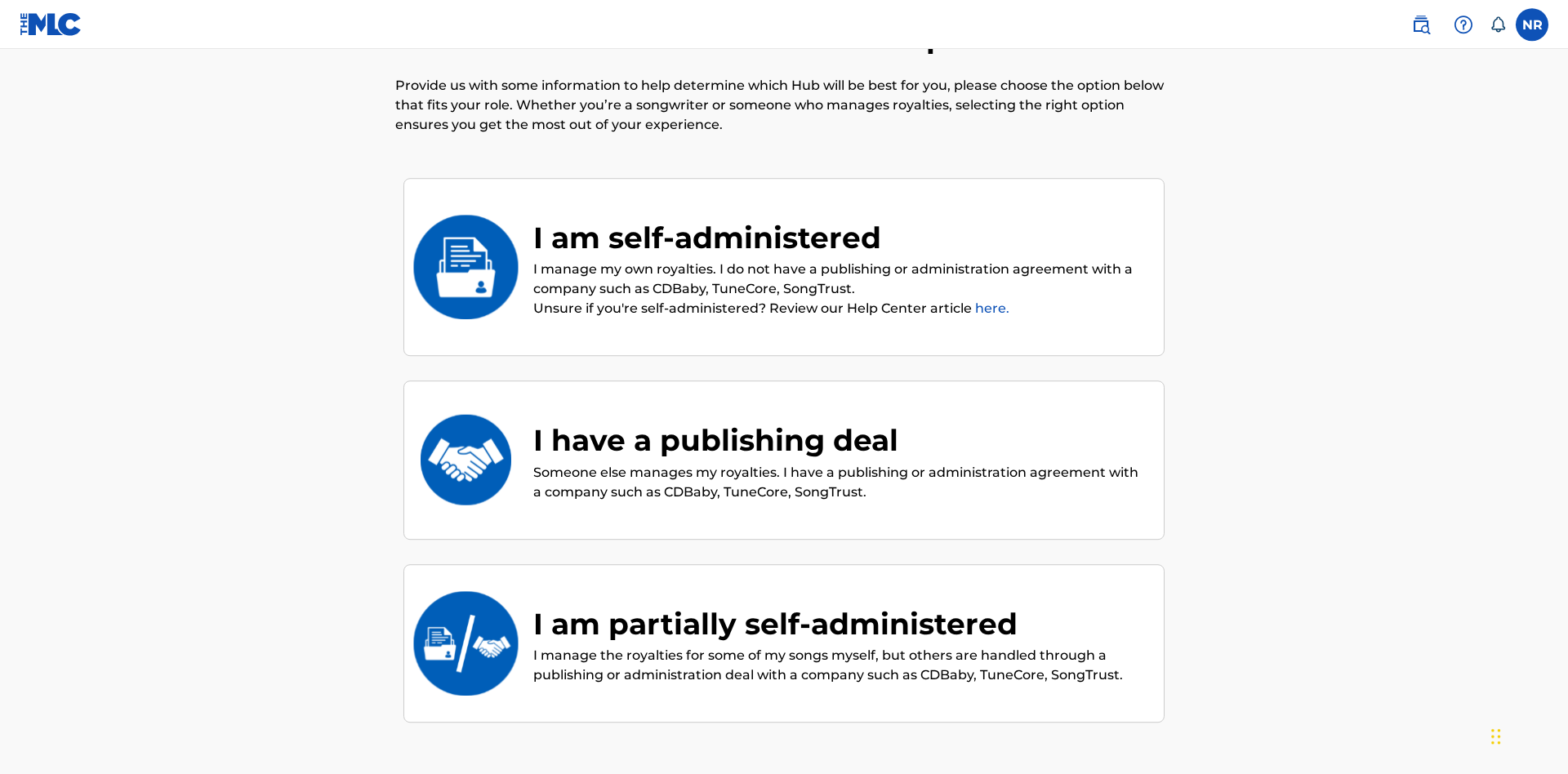
click at [840, 418] on div "I have a publishing deal" at bounding box center [840, 440] width 614 height 44
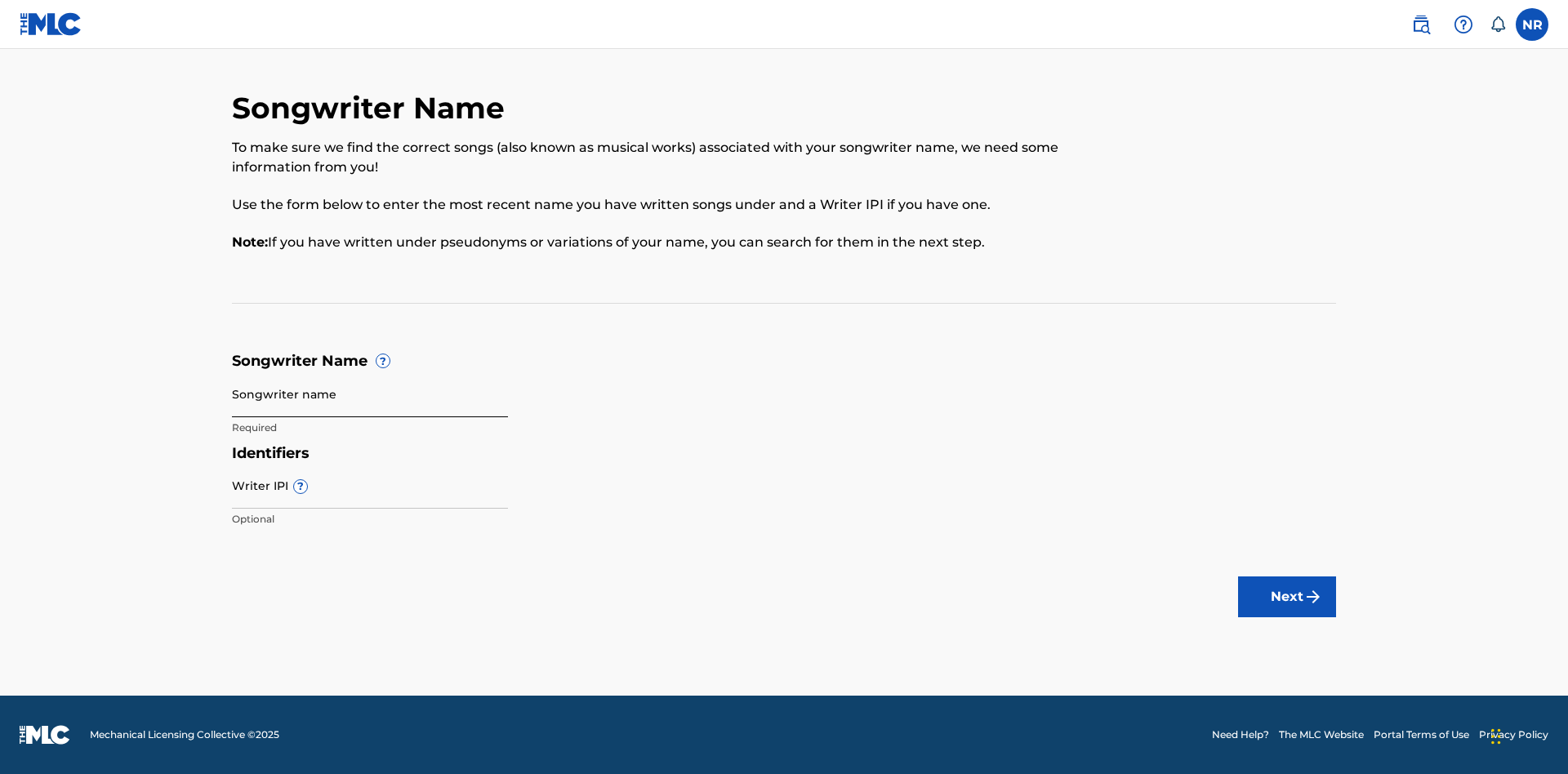
click at [370, 393] on input "Songwriter name" at bounding box center [370, 394] width 276 height 46
type input "gj3B237d7qyNVw3M02Vksdrhv 7XOMEcdLYb7FDWguI0dqNR73M"
click at [370, 485] on input "Writer IPI ?" at bounding box center [370, 485] width 276 height 46
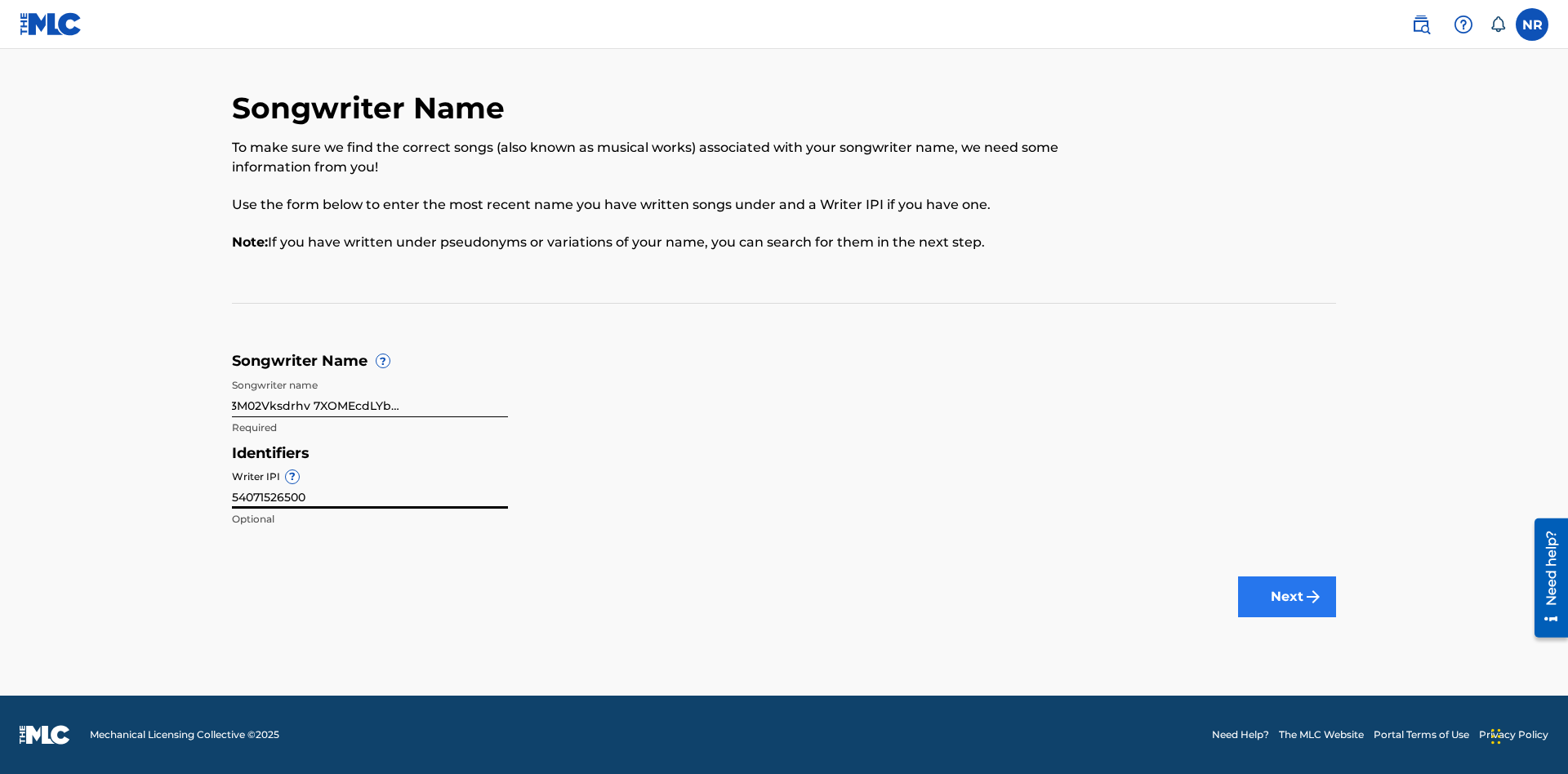
type input "54071526500"
click at [1287, 597] on button "Next" at bounding box center [1287, 597] width 98 height 41
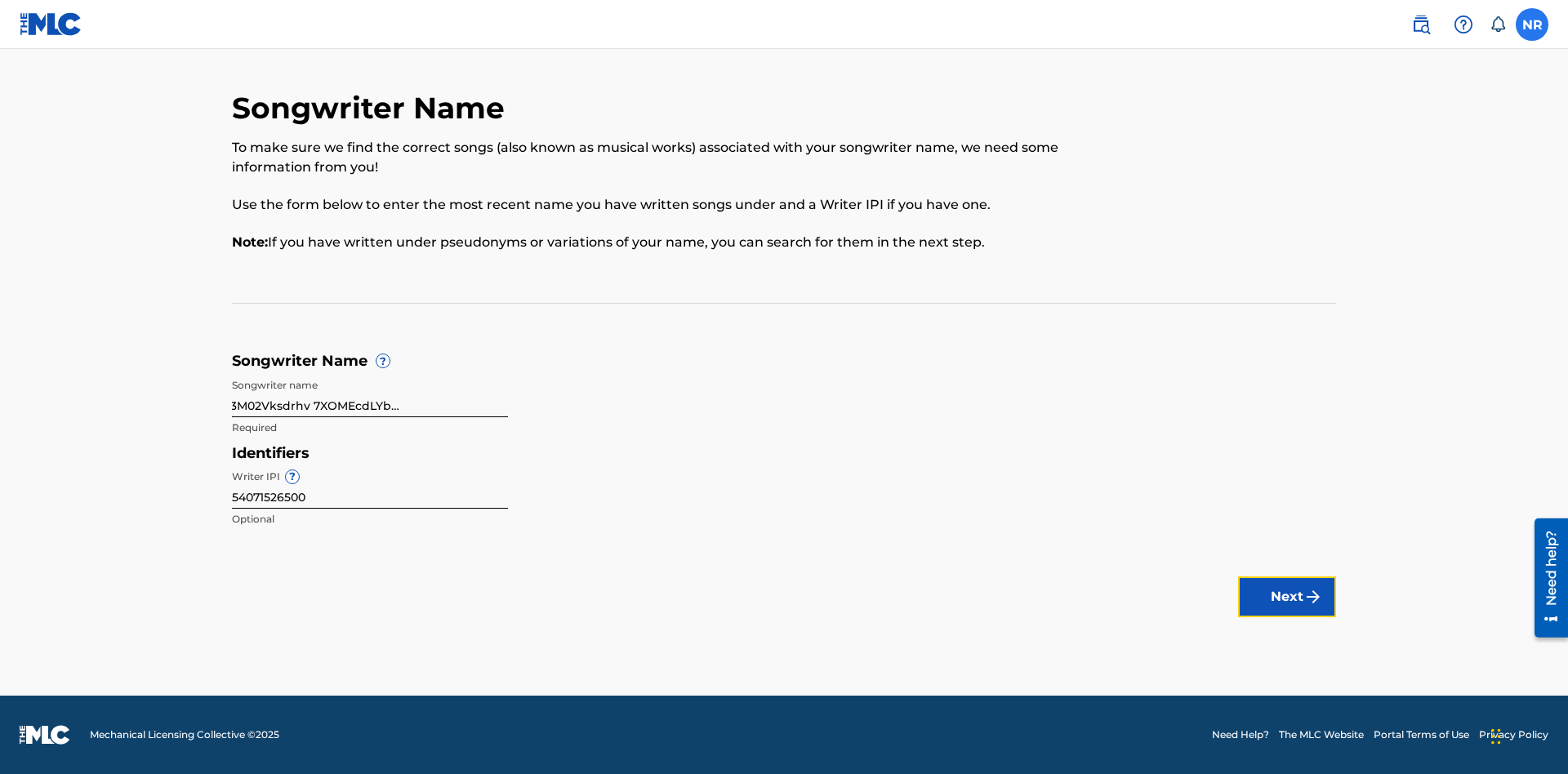
click at [1531, 24] on label at bounding box center [1531, 24] width 33 height 33
click at [1531, 24] on input "NR [PERSON_NAME] [EMAIL_ADDRESS][DOMAIN_NAME] Notification Preferences Profile …" at bounding box center [1531, 24] width 0 height 0
